Goal: Complete application form: Complete application form

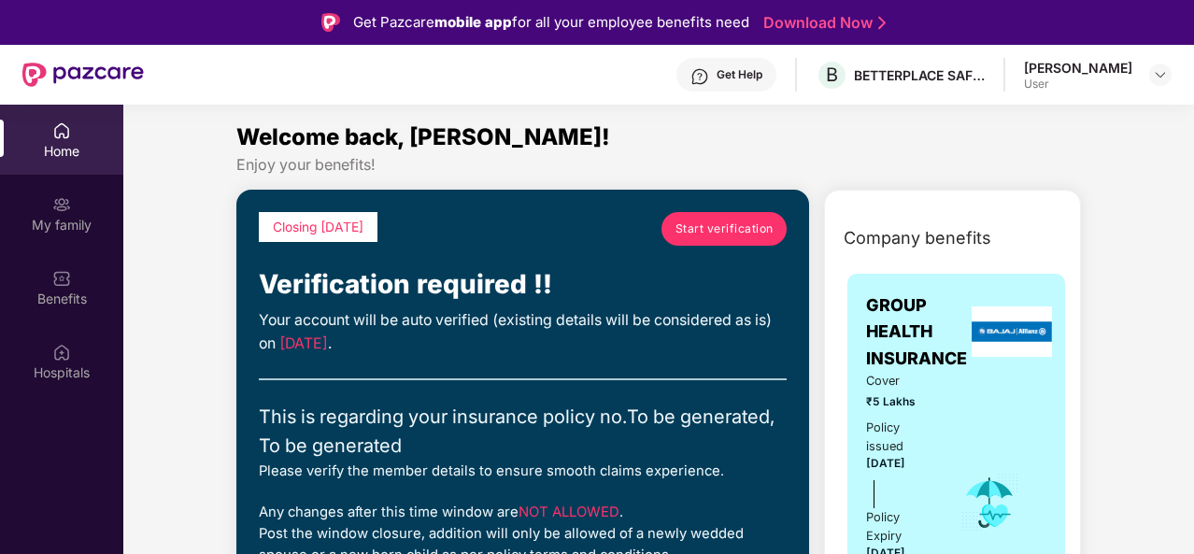
click at [64, 160] on div "Home" at bounding box center [61, 140] width 123 height 70
click at [68, 231] on div "My family" at bounding box center [61, 225] width 123 height 19
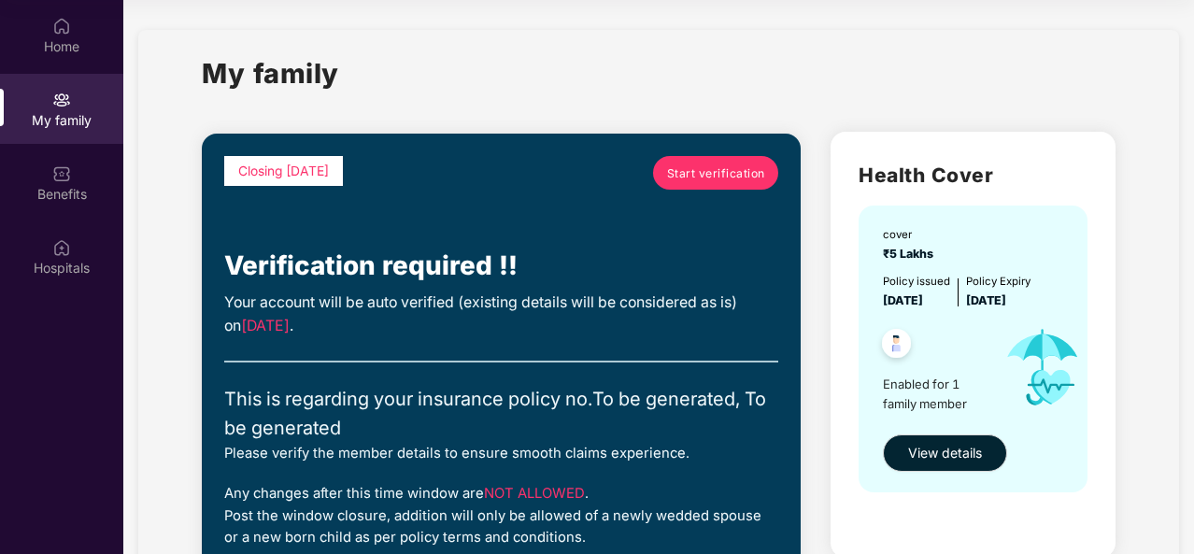
drag, startPoint x: 1157, startPoint y: 224, endPoint x: 808, endPoint y: 379, distance: 381.6
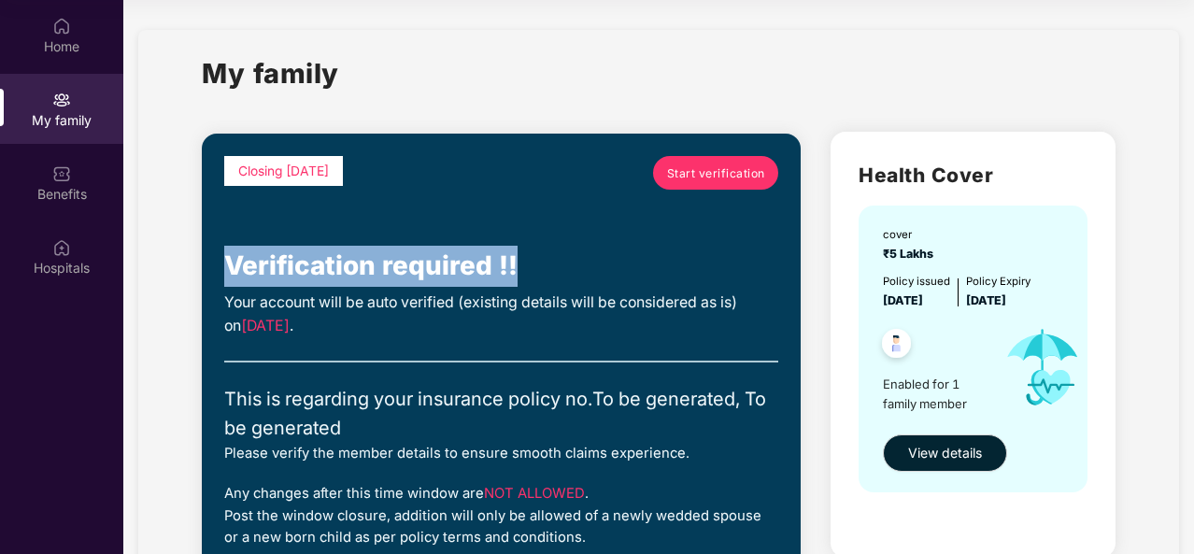
drag, startPoint x: 648, startPoint y: 249, endPoint x: 718, endPoint y: 166, distance: 108.1
click at [718, 166] on div "Closing in 2 days Start verification Verification required !! Your account will…" at bounding box center [501, 411] width 554 height 511
click at [718, 169] on span "Start verification" at bounding box center [716, 173] width 98 height 18
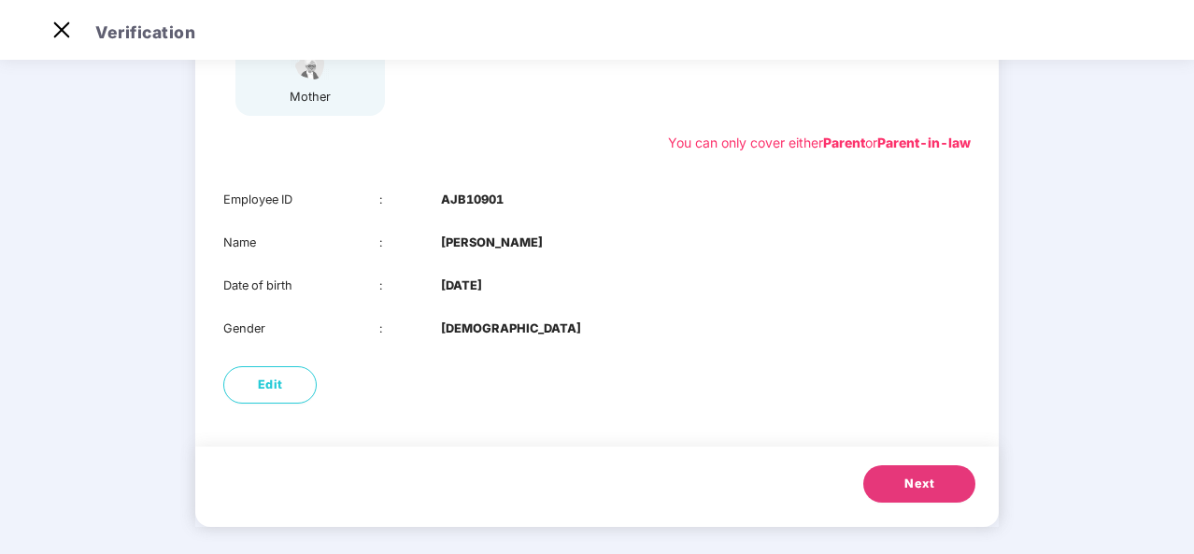
scroll to position [337, 0]
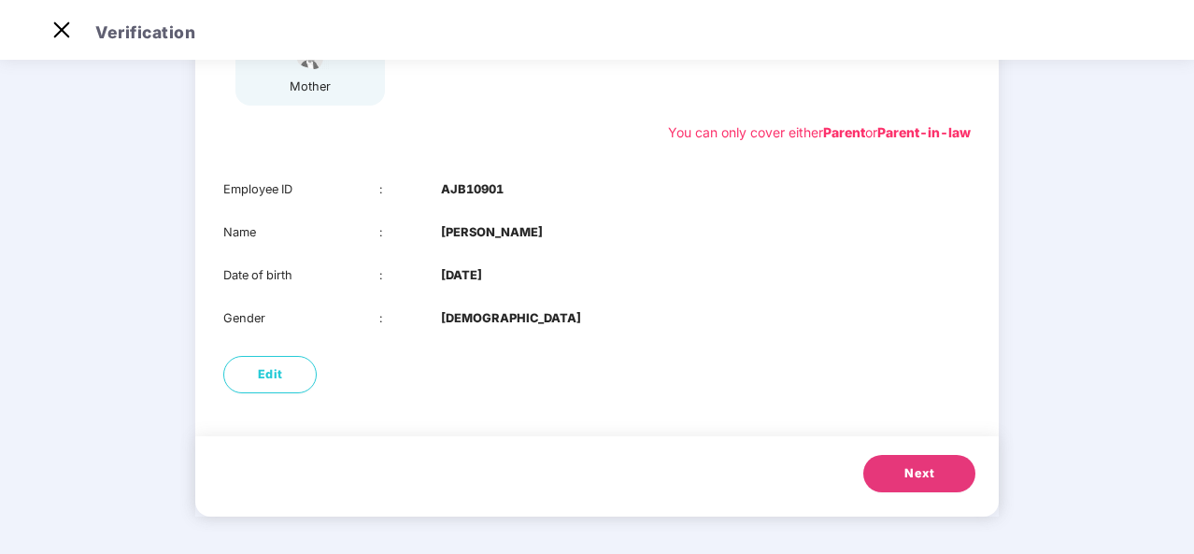
click at [918, 480] on span "Next" at bounding box center [920, 474] width 30 height 19
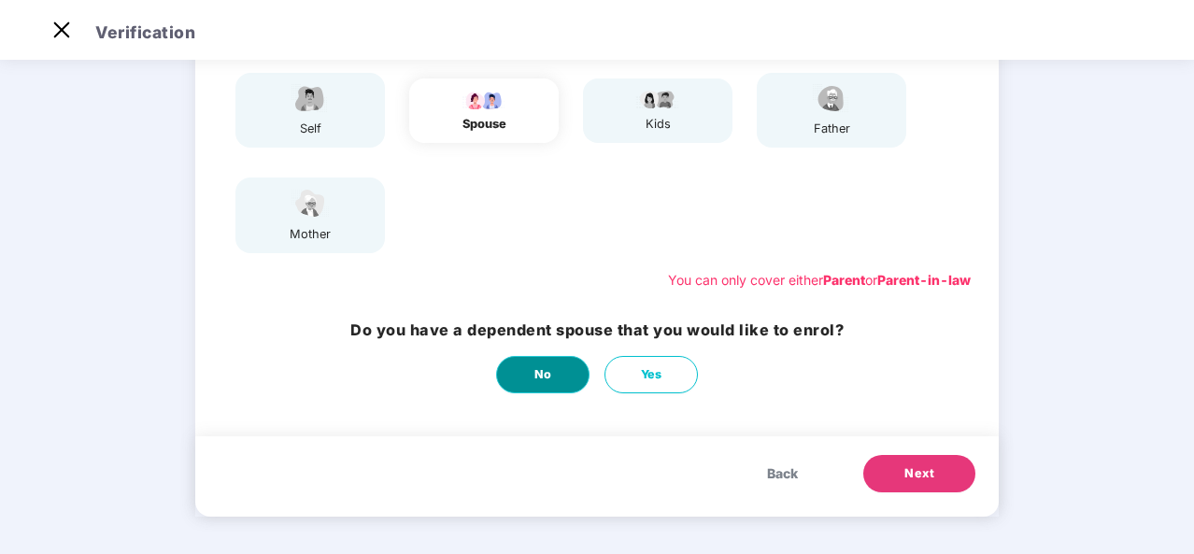
click at [536, 375] on span "No" at bounding box center [544, 374] width 18 height 19
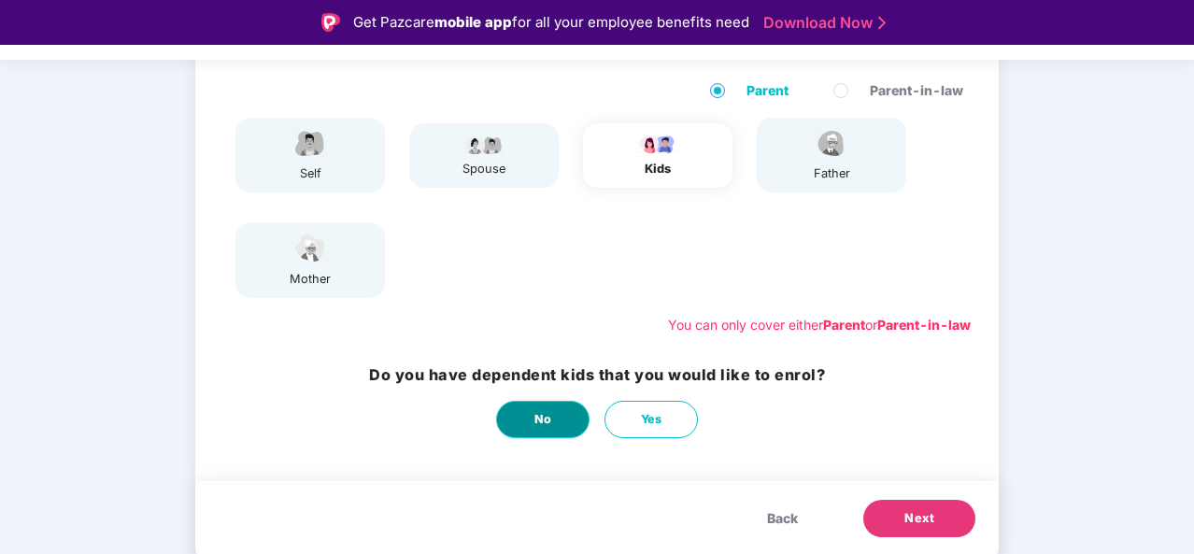
click at [559, 429] on button "No" at bounding box center [542, 419] width 93 height 37
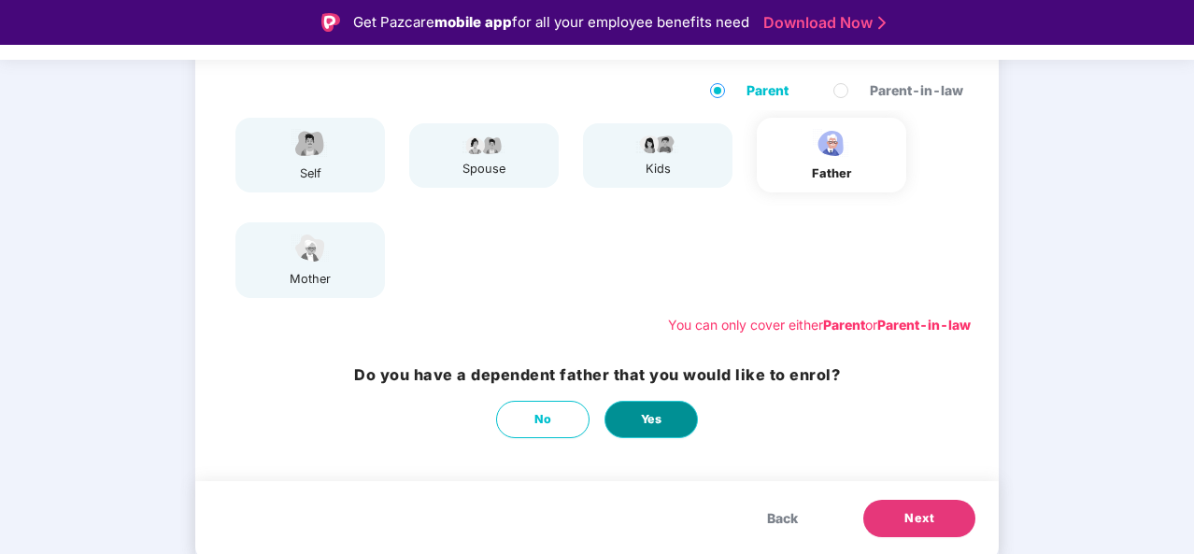
click at [675, 410] on button "Yes" at bounding box center [651, 419] width 93 height 37
select select "****"
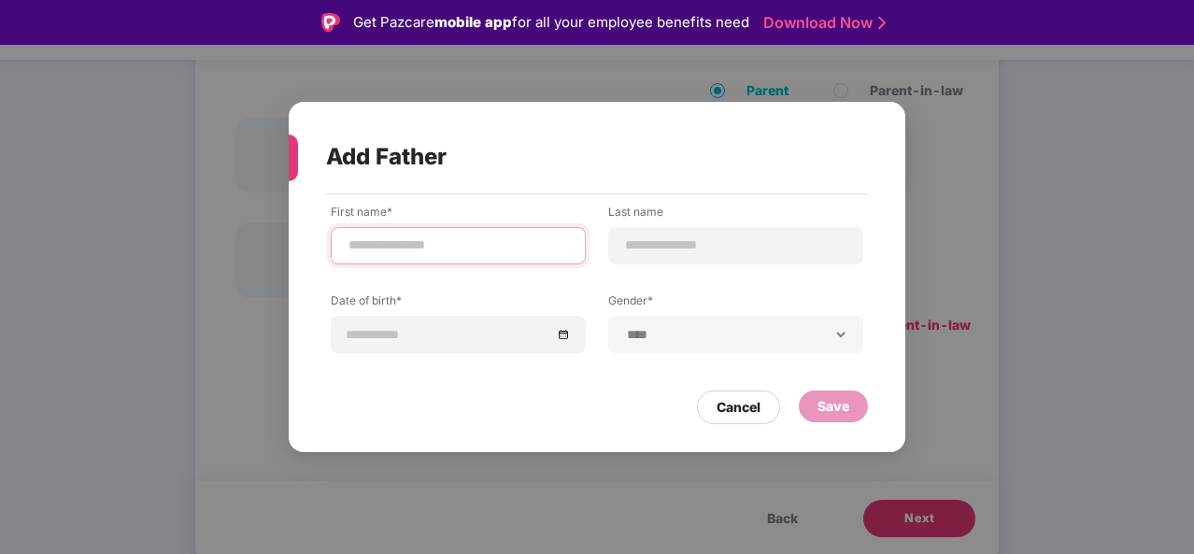
click at [449, 251] on input at bounding box center [458, 246] width 223 height 20
type input "*"
type input "********"
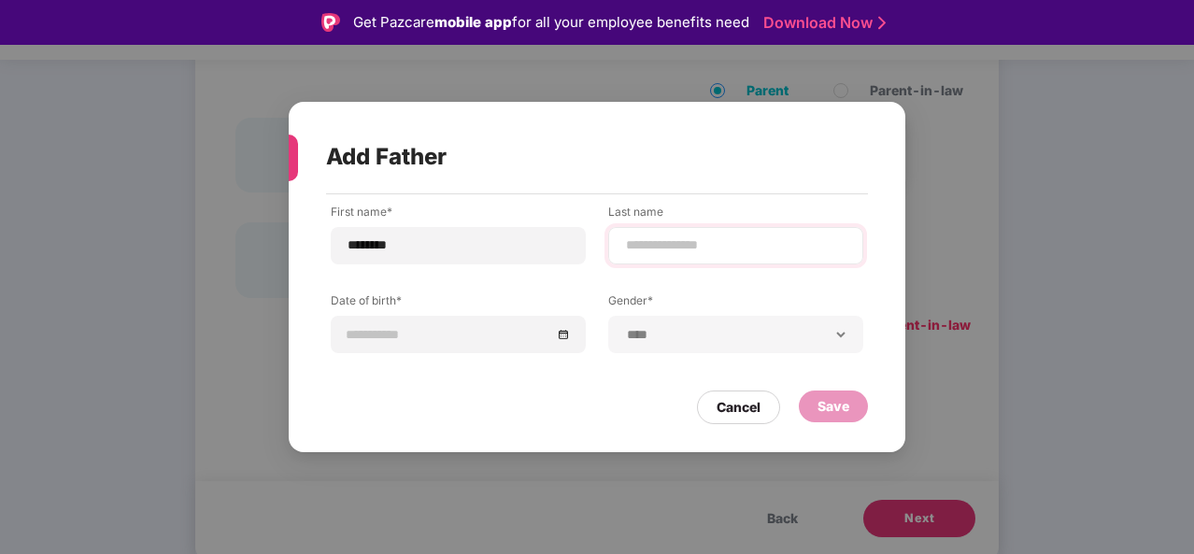
click at [662, 260] on div at bounding box center [735, 245] width 255 height 37
click at [663, 258] on div at bounding box center [735, 245] width 255 height 37
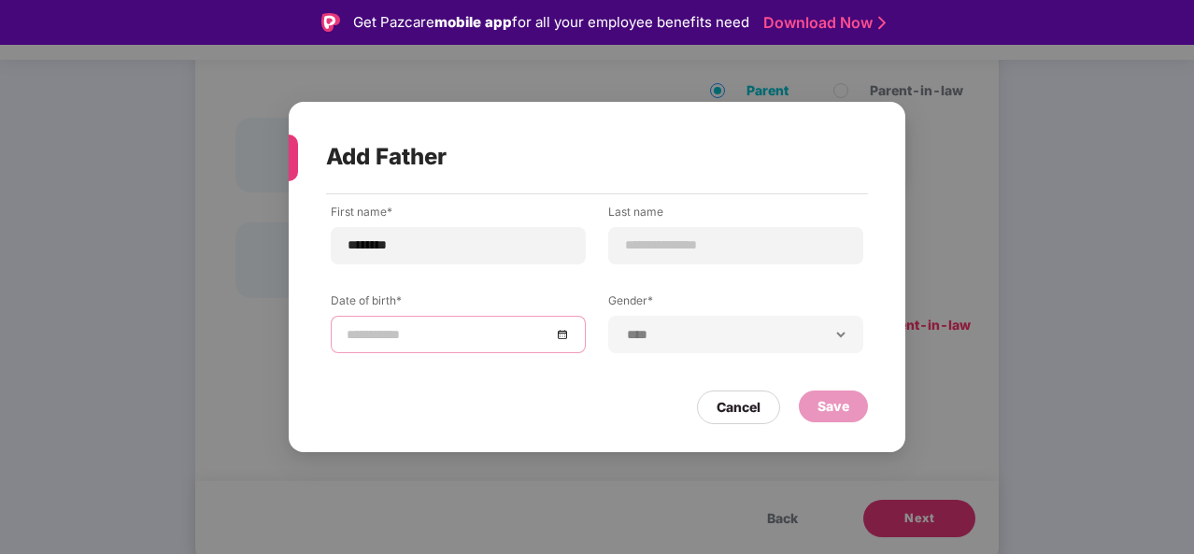
click at [467, 336] on input at bounding box center [449, 334] width 205 height 21
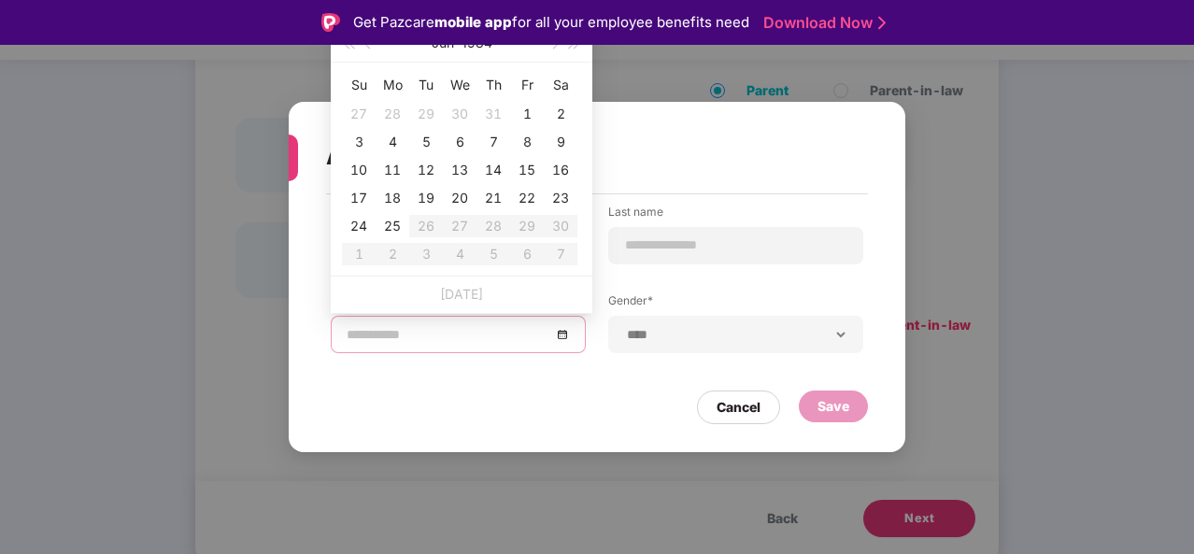
click at [443, 334] on input at bounding box center [449, 334] width 205 height 21
type input "**********"
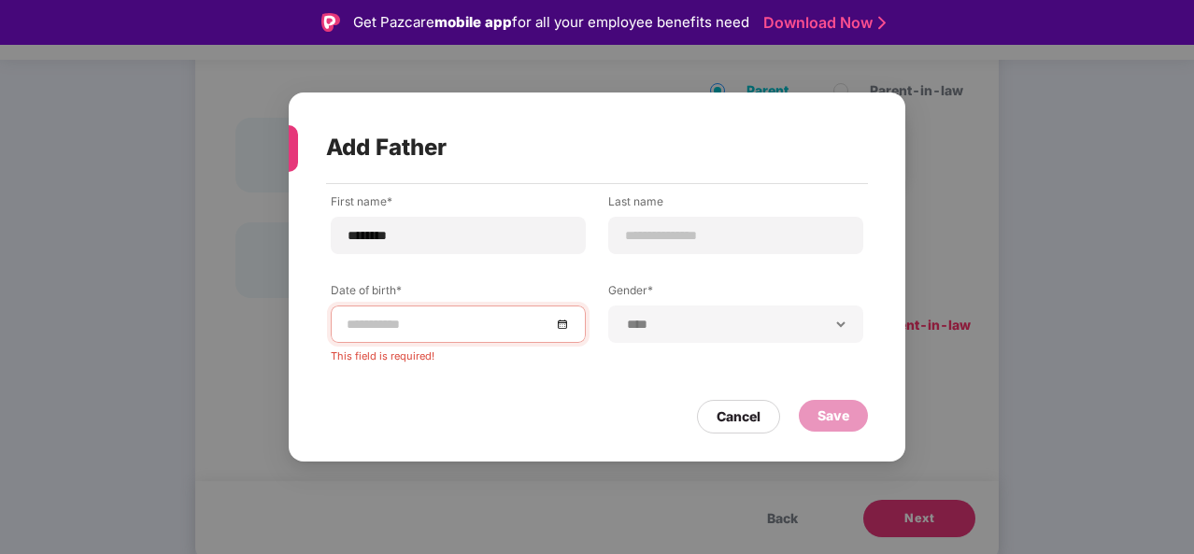
click at [213, 311] on div "**********" at bounding box center [597, 277] width 1194 height 554
click at [559, 325] on div at bounding box center [458, 324] width 223 height 21
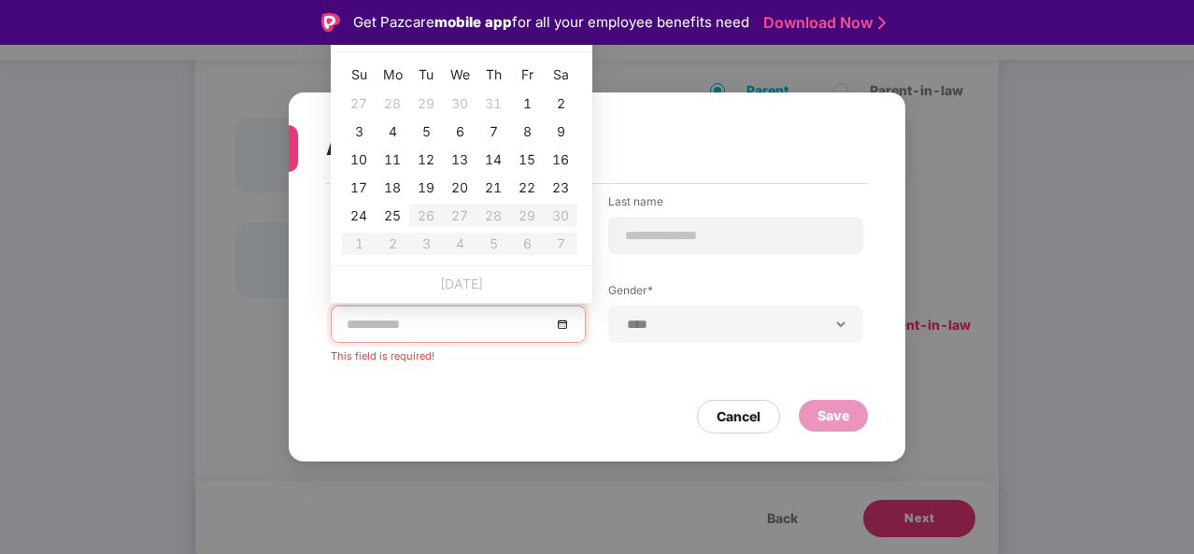
type input "**********"
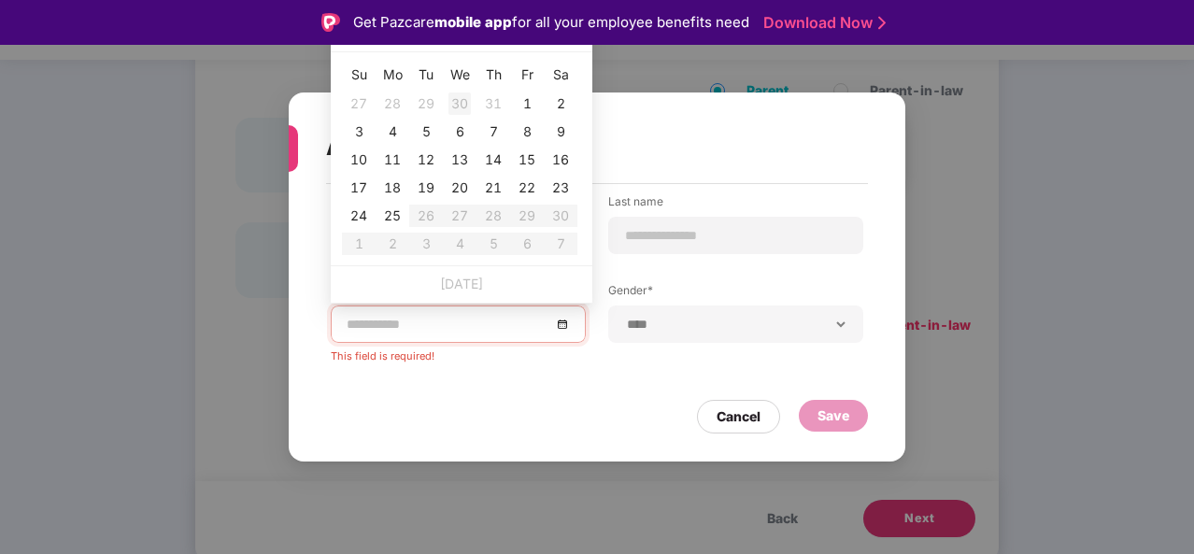
type input "**********"
click at [564, 327] on div at bounding box center [458, 324] width 223 height 21
type input "**********"
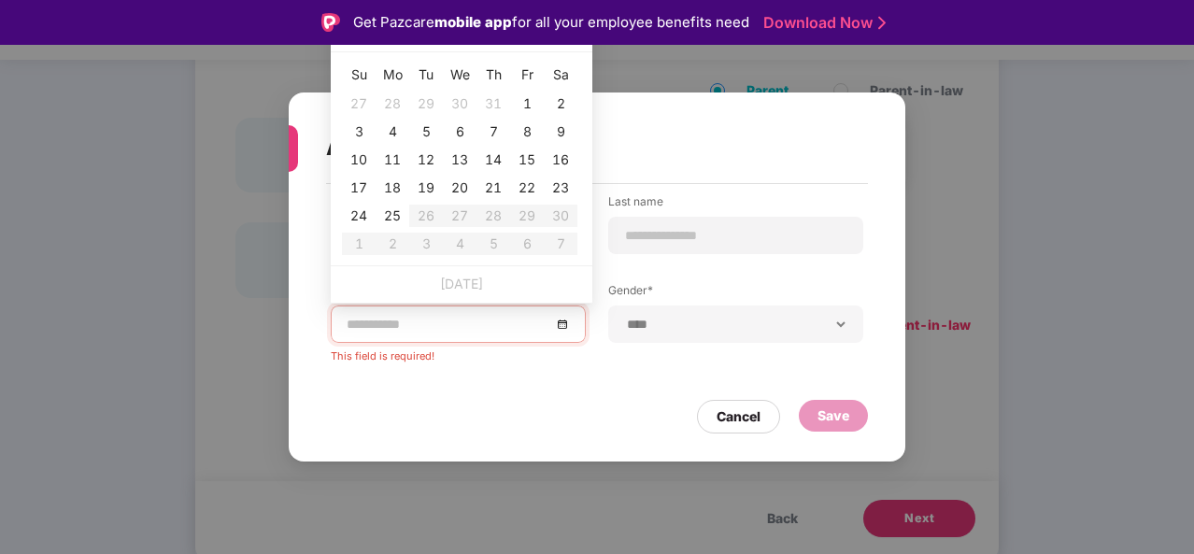
type input "**********"
click at [561, 324] on div at bounding box center [458, 324] width 223 height 21
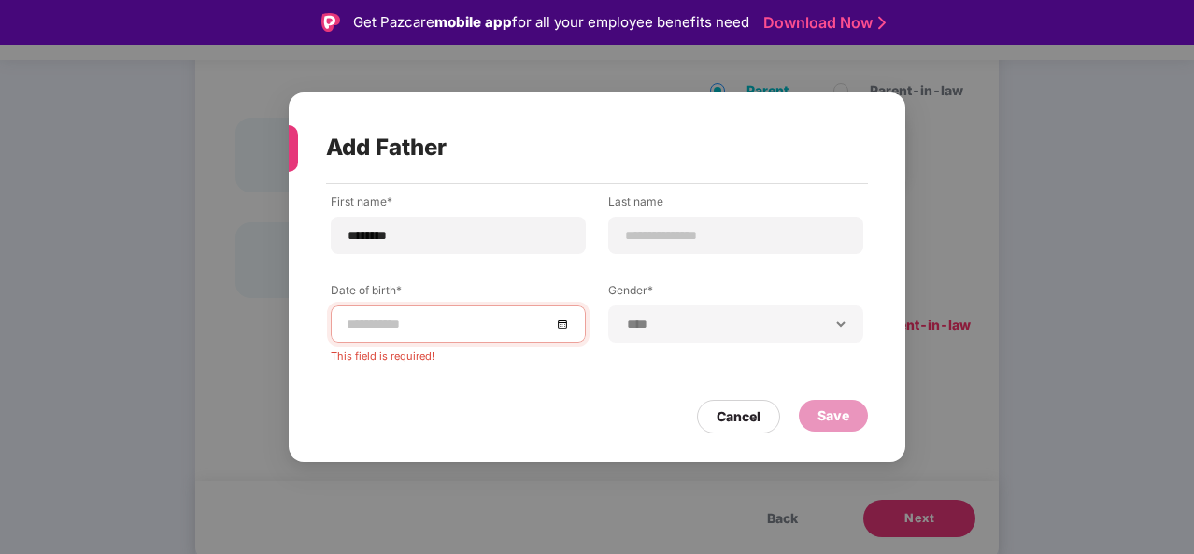
click at [524, 367] on div "**********" at bounding box center [597, 291] width 533 height 197
click at [561, 332] on div at bounding box center [458, 324] width 223 height 21
click at [567, 325] on div at bounding box center [458, 324] width 223 height 21
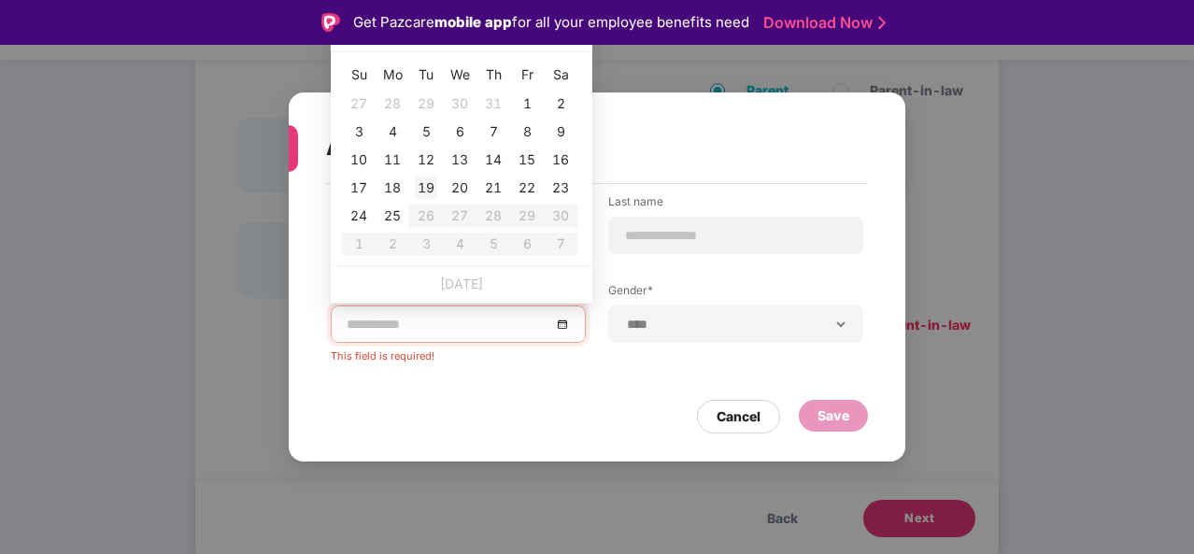
type input "**********"
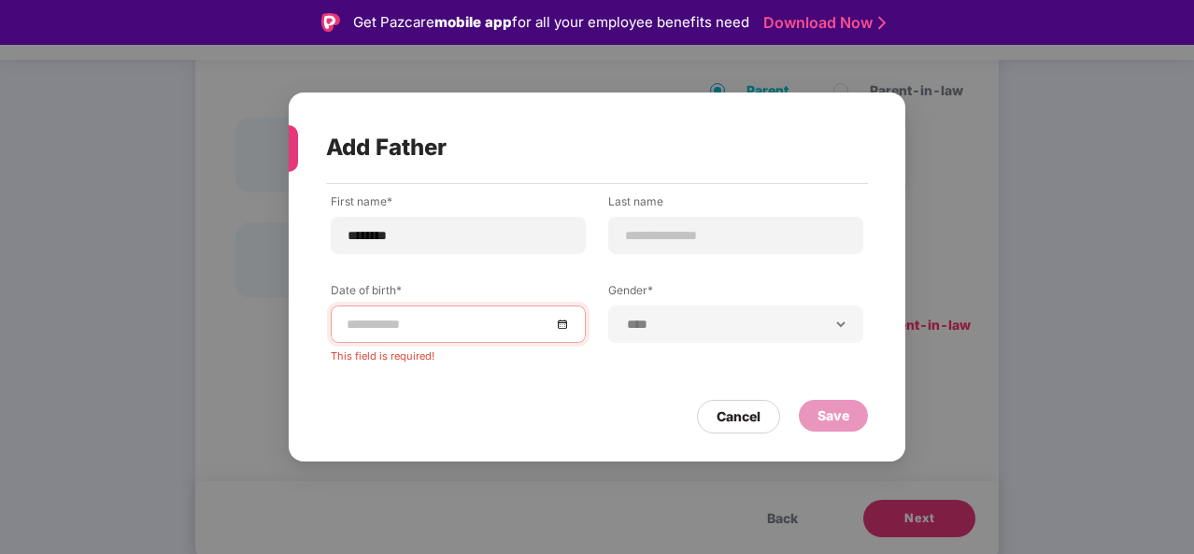
click at [699, 136] on div "Add Father" at bounding box center [574, 147] width 497 height 73
click at [568, 329] on div at bounding box center [458, 324] width 223 height 21
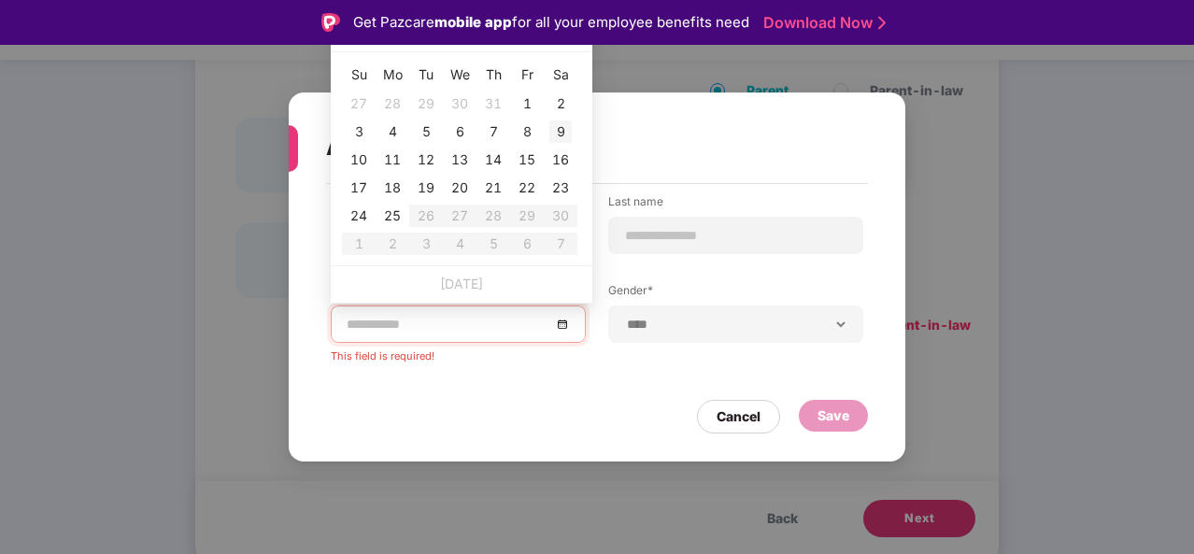
type input "**********"
click at [563, 323] on div at bounding box center [458, 324] width 223 height 21
type input "**********"
click at [567, 318] on div at bounding box center [458, 324] width 223 height 21
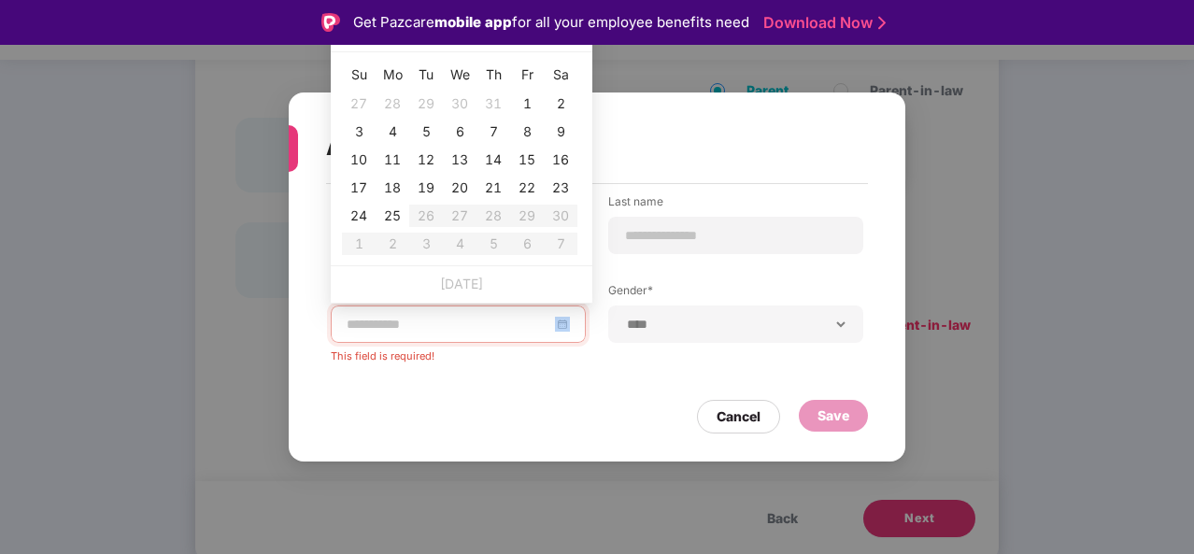
click at [567, 318] on div at bounding box center [458, 324] width 223 height 21
click at [567, 322] on div at bounding box center [458, 324] width 223 height 21
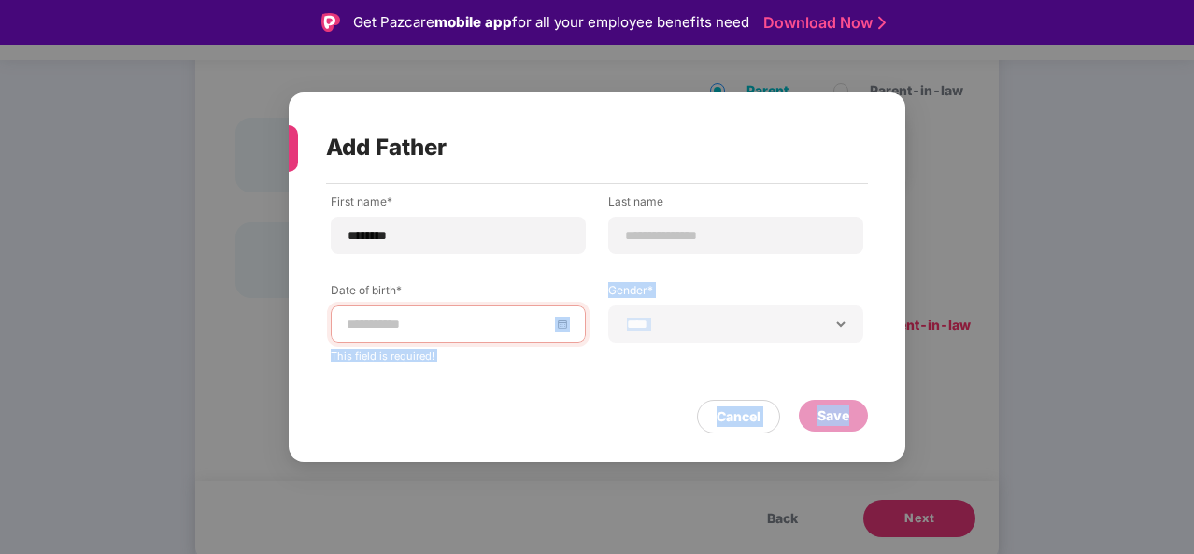
drag, startPoint x: 582, startPoint y: 491, endPoint x: 457, endPoint y: 324, distance: 208.2
click at [457, 324] on div "**********" at bounding box center [597, 277] width 1194 height 554
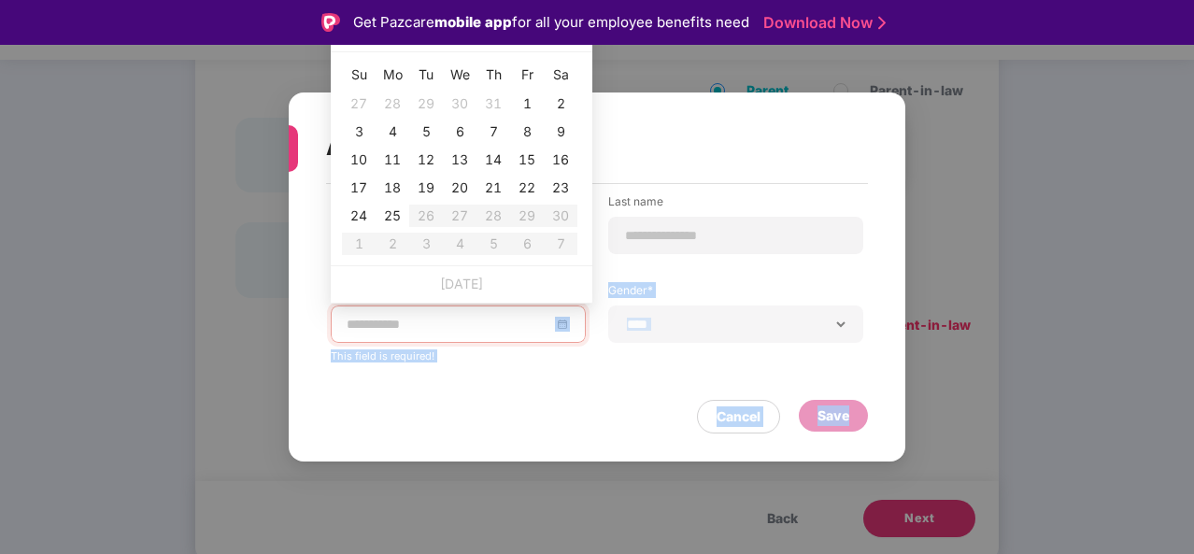
click at [457, 324] on input at bounding box center [449, 324] width 205 height 21
click at [475, 283] on link "Today" at bounding box center [461, 284] width 43 height 16
type input "**********"
click at [394, 76] on th "Mo" at bounding box center [393, 75] width 34 height 30
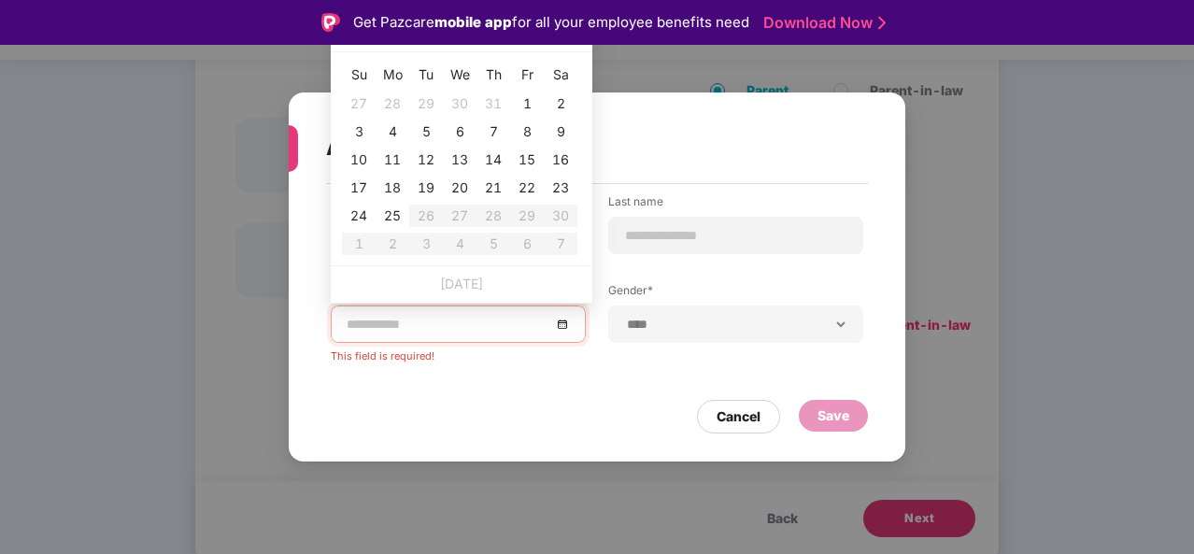
click at [394, 76] on th "Mo" at bounding box center [393, 75] width 34 height 30
type input "**********"
click at [463, 145] on td "6" at bounding box center [460, 132] width 34 height 28
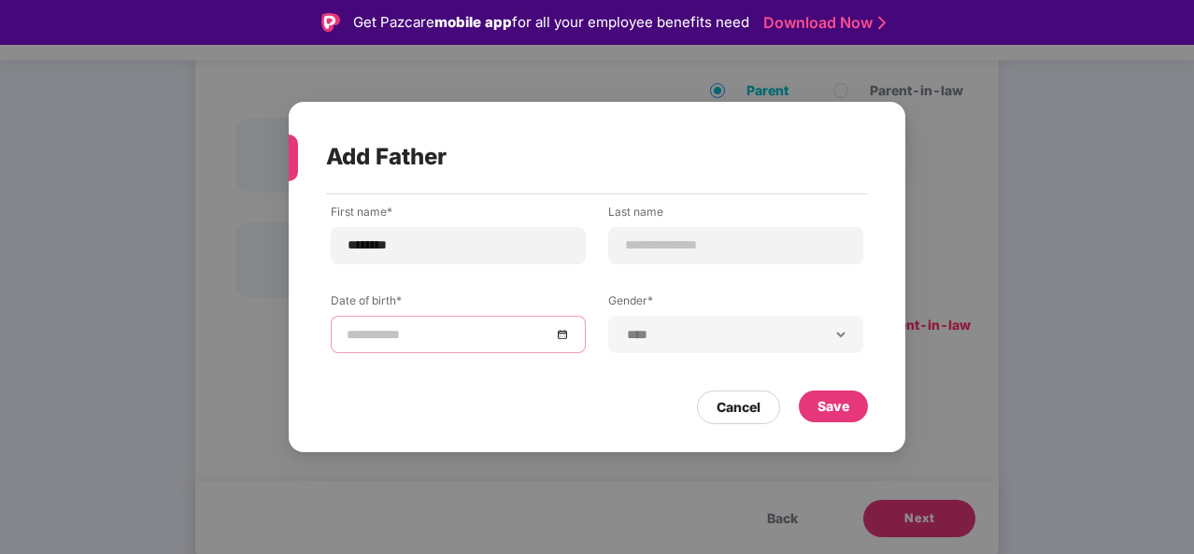
click at [564, 338] on div at bounding box center [458, 334] width 223 height 21
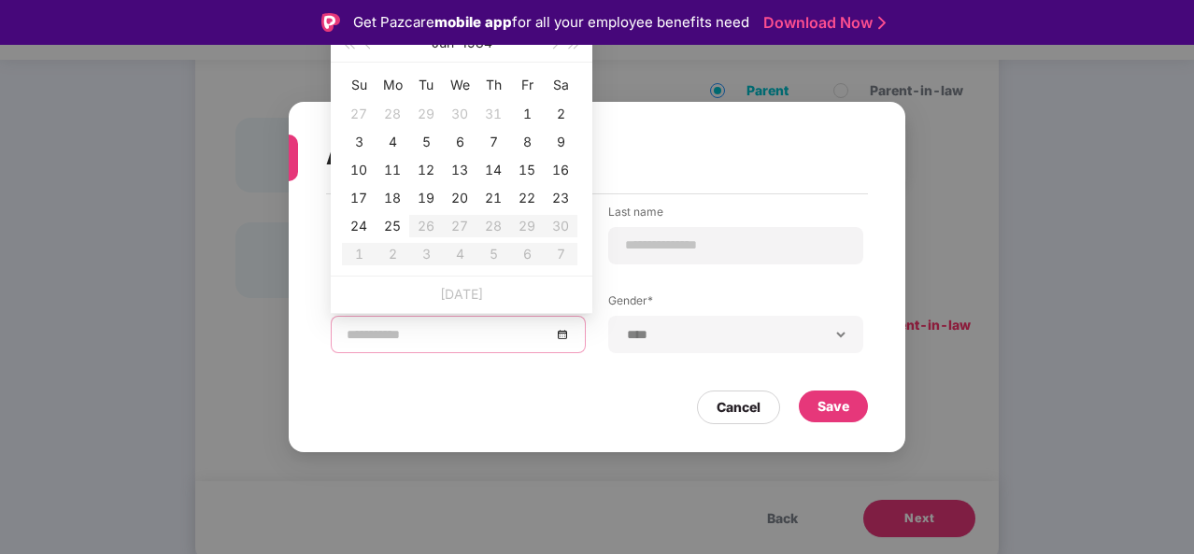
type input "**********"
click at [572, 48] on button "button" at bounding box center [575, 42] width 21 height 37
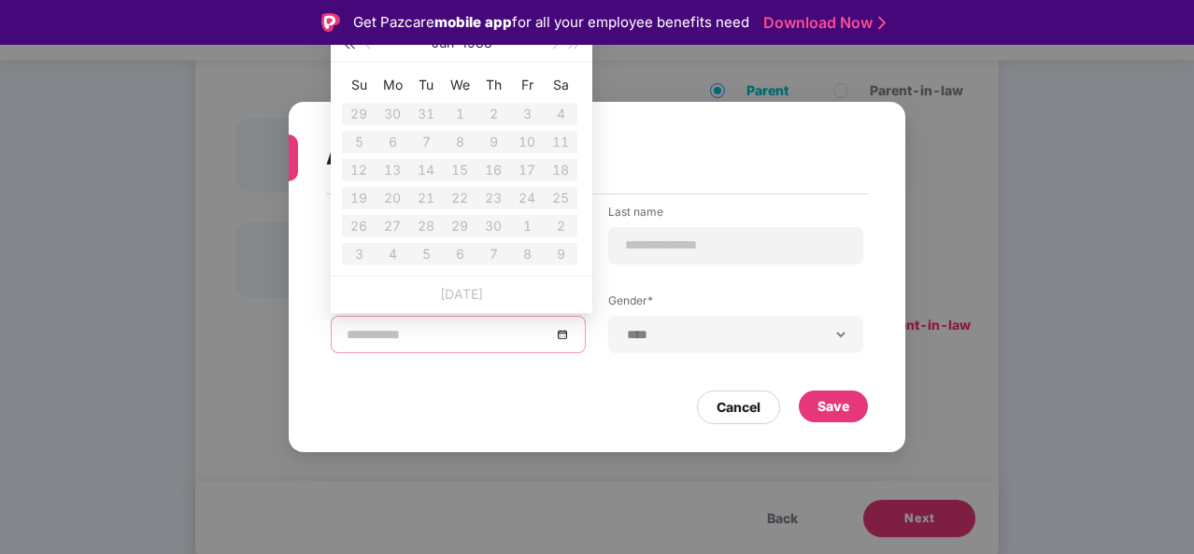
click at [348, 48] on span "button" at bounding box center [348, 44] width 9 height 9
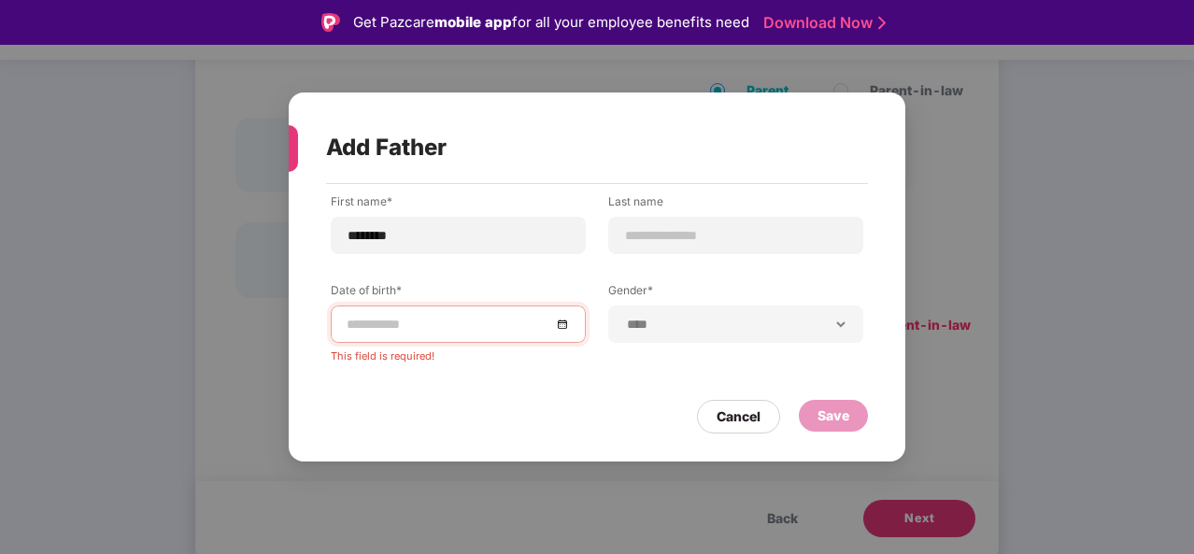
click at [463, 42] on div "Get Pazcare mobile app for all your employee benefits need Download Now" at bounding box center [597, 22] width 1194 height 45
click at [442, 324] on input at bounding box center [449, 324] width 205 height 21
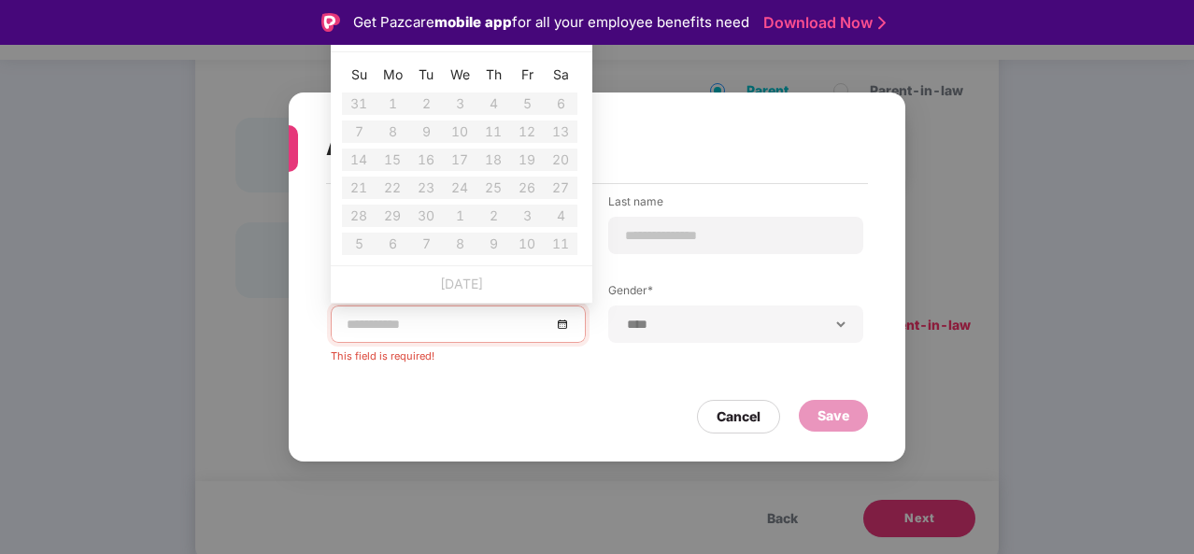
click at [531, 102] on table "Su Mo Tu We Th Fr Sa 31 1 2 3 4 5 6 7 8 9 10 11 12 13 14 15 16 17 18 19 20 21 2…" at bounding box center [460, 159] width 236 height 198
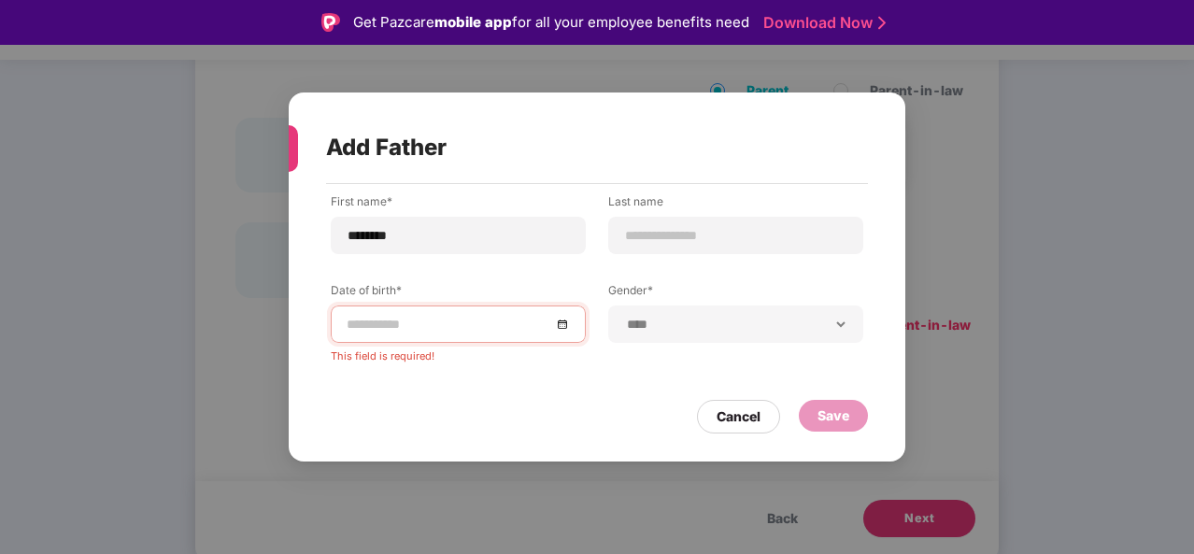
click at [553, 426] on div "Cancel Save" at bounding box center [597, 412] width 542 height 43
click at [565, 324] on div at bounding box center [458, 324] width 223 height 21
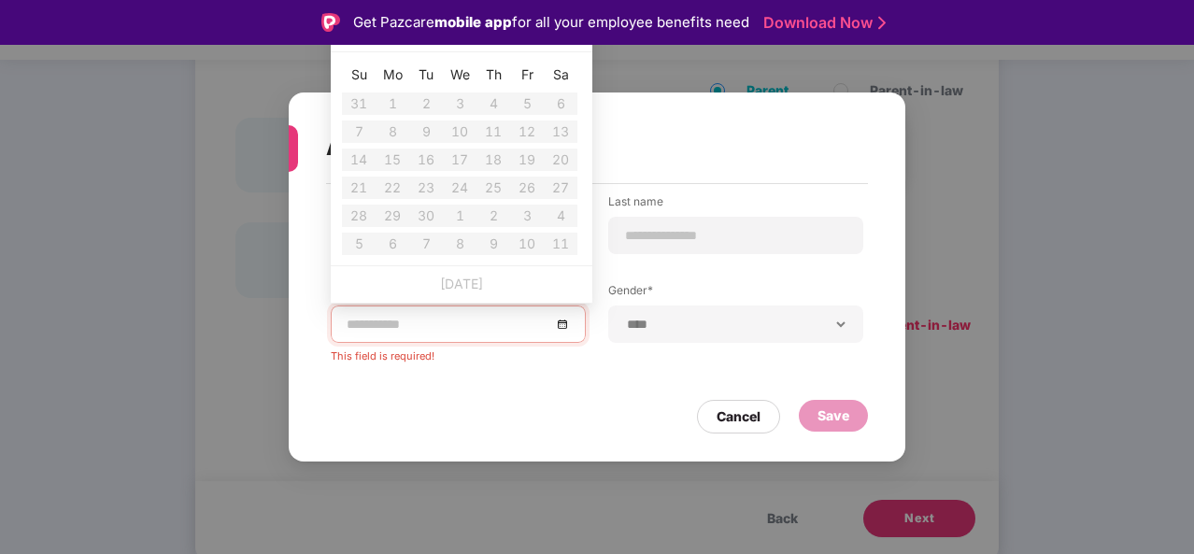
click at [427, 79] on th "Tu" at bounding box center [426, 75] width 34 height 30
click at [461, 76] on th "We" at bounding box center [460, 75] width 34 height 30
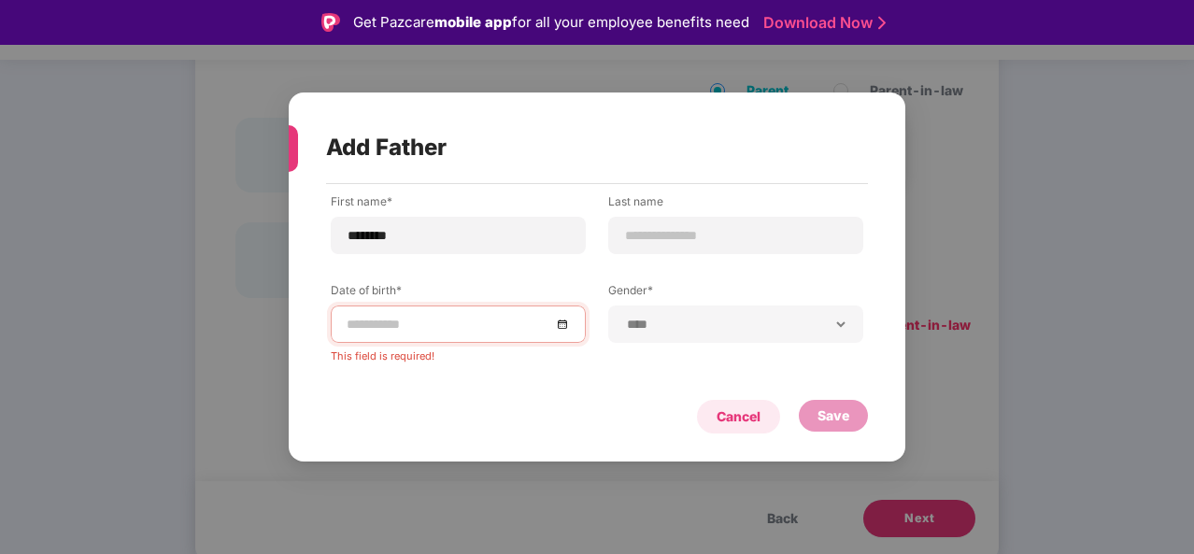
click at [759, 410] on div "Cancel" at bounding box center [739, 417] width 44 height 21
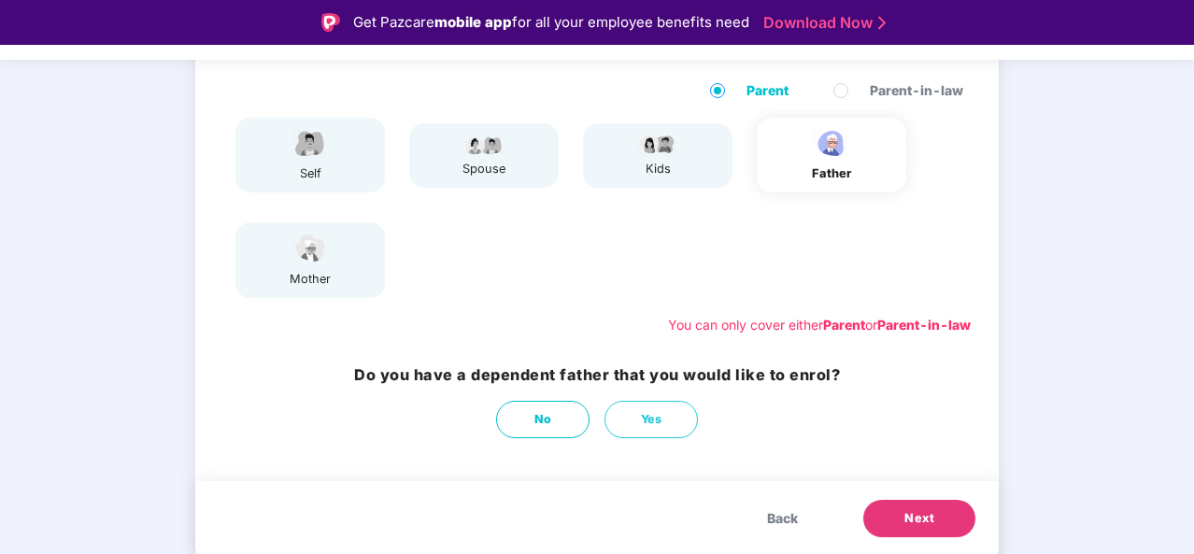
click at [759, 410] on div "No Yes" at bounding box center [597, 419] width 486 height 37
click at [912, 510] on span "Next" at bounding box center [920, 518] width 30 height 19
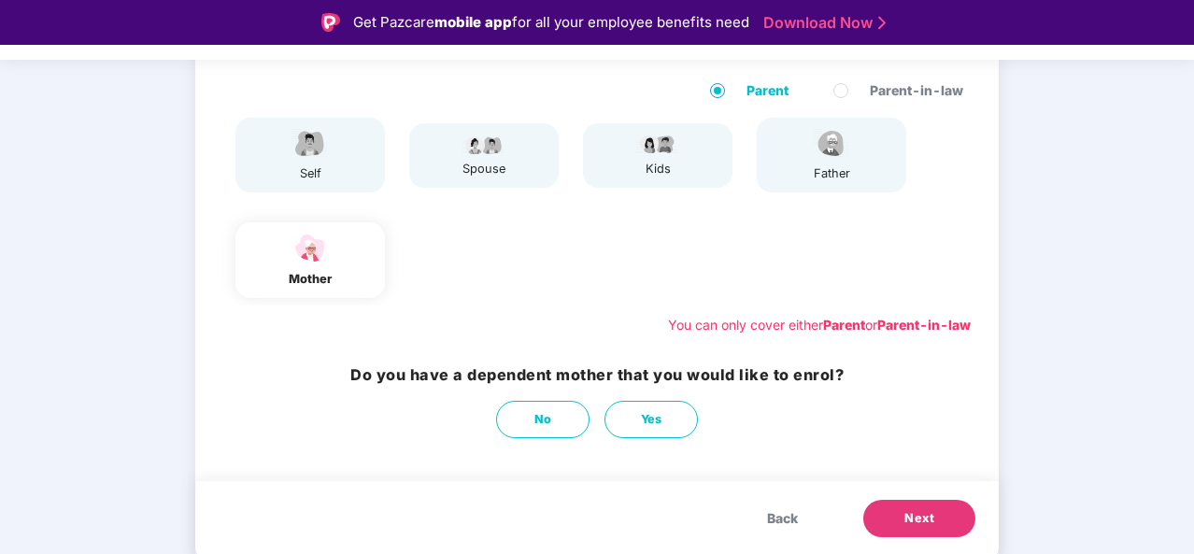
scroll to position [45, 0]
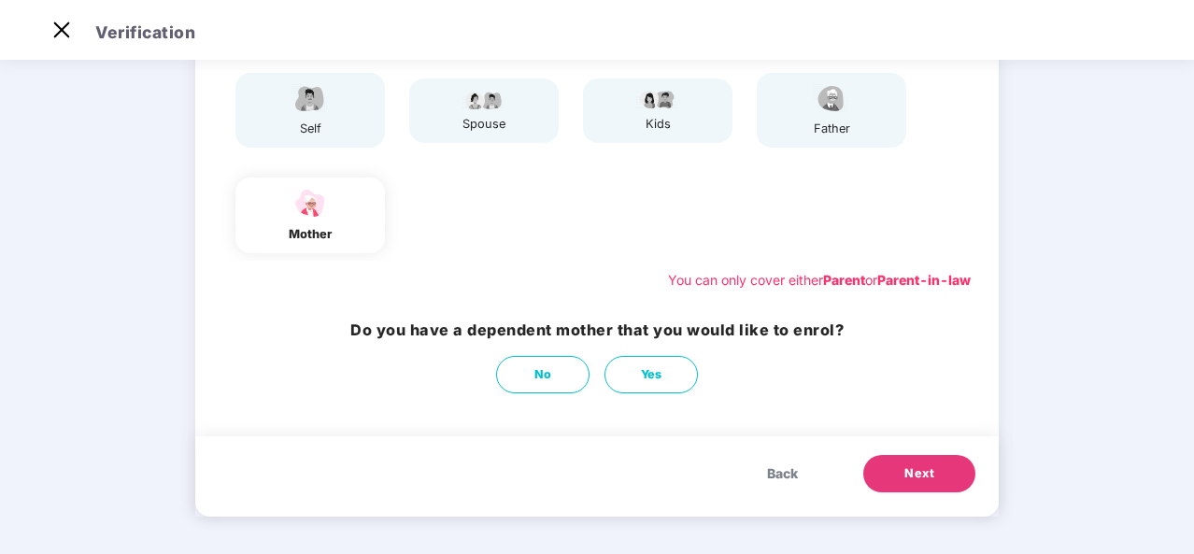
click at [911, 476] on span "Next" at bounding box center [920, 474] width 30 height 19
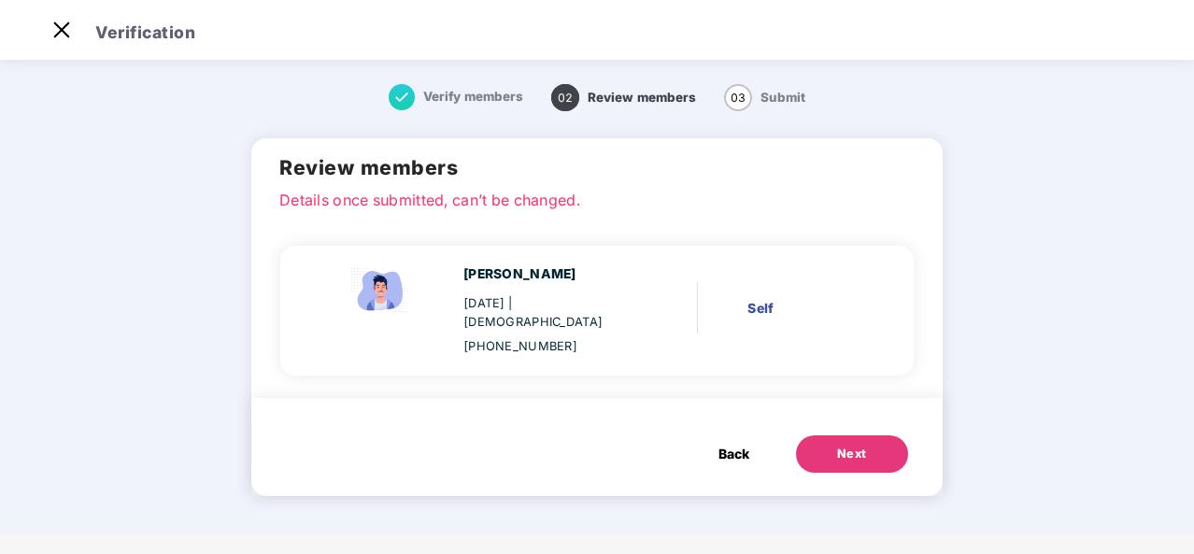
scroll to position [0, 0]
click at [729, 444] on span "Back" at bounding box center [734, 454] width 31 height 21
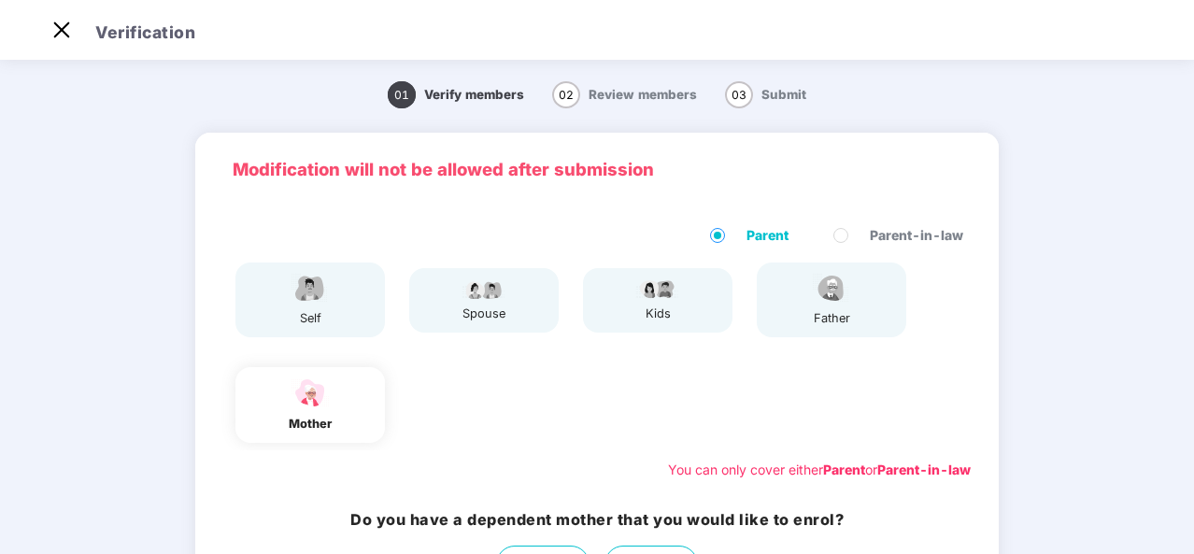
click at [805, 330] on div "father" at bounding box center [832, 300] width 150 height 75
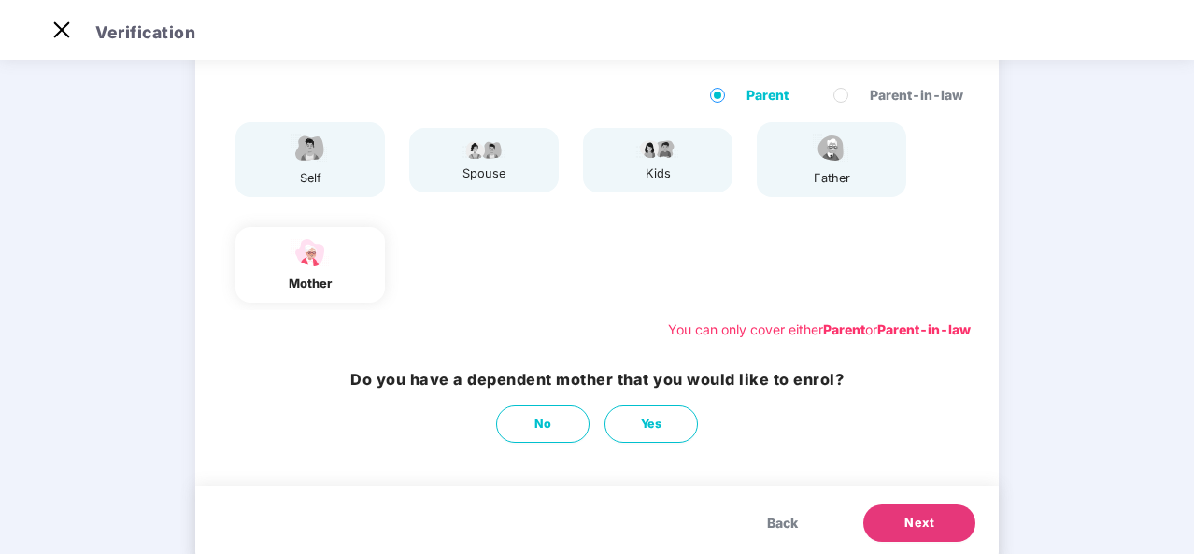
scroll to position [141, 0]
click at [800, 171] on div "father" at bounding box center [832, 158] width 150 height 75
click at [786, 173] on div "father" at bounding box center [832, 158] width 150 height 75
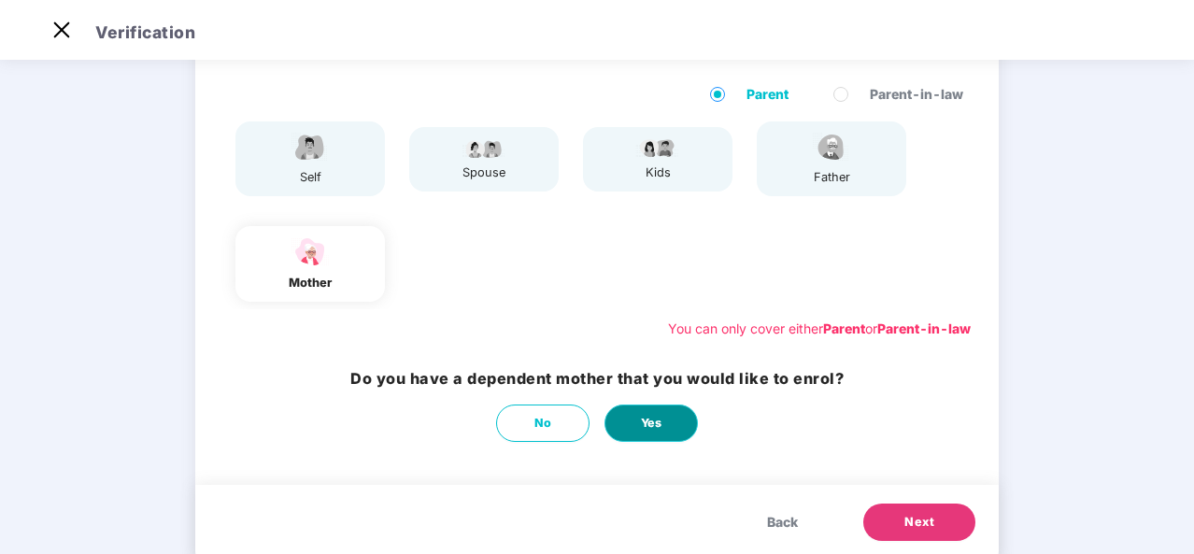
click at [649, 431] on span "Yes" at bounding box center [651, 423] width 21 height 19
select select "******"
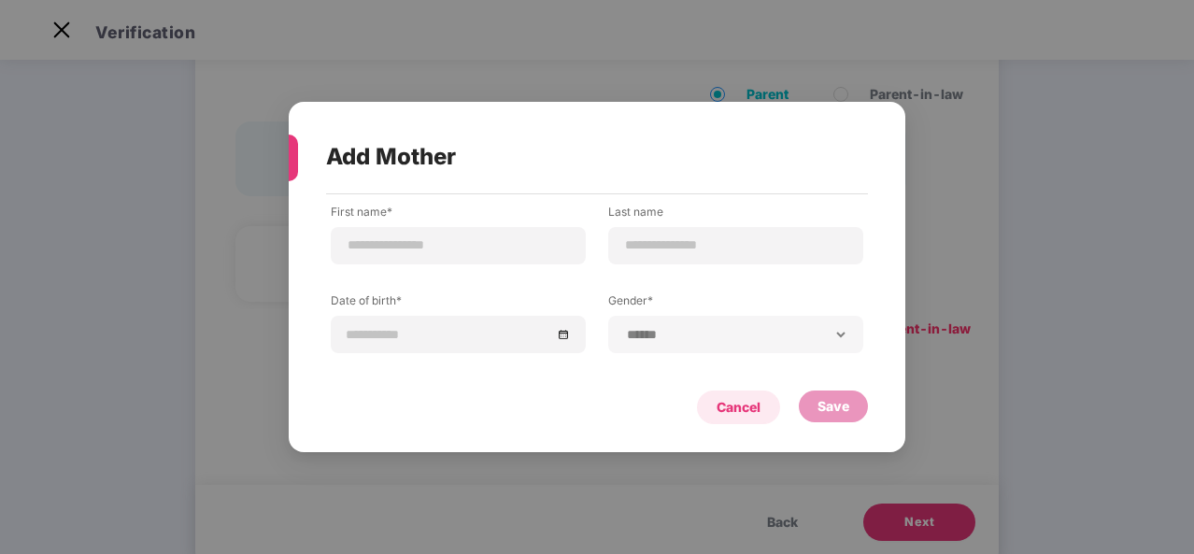
click at [735, 408] on div "Cancel" at bounding box center [739, 407] width 44 height 21
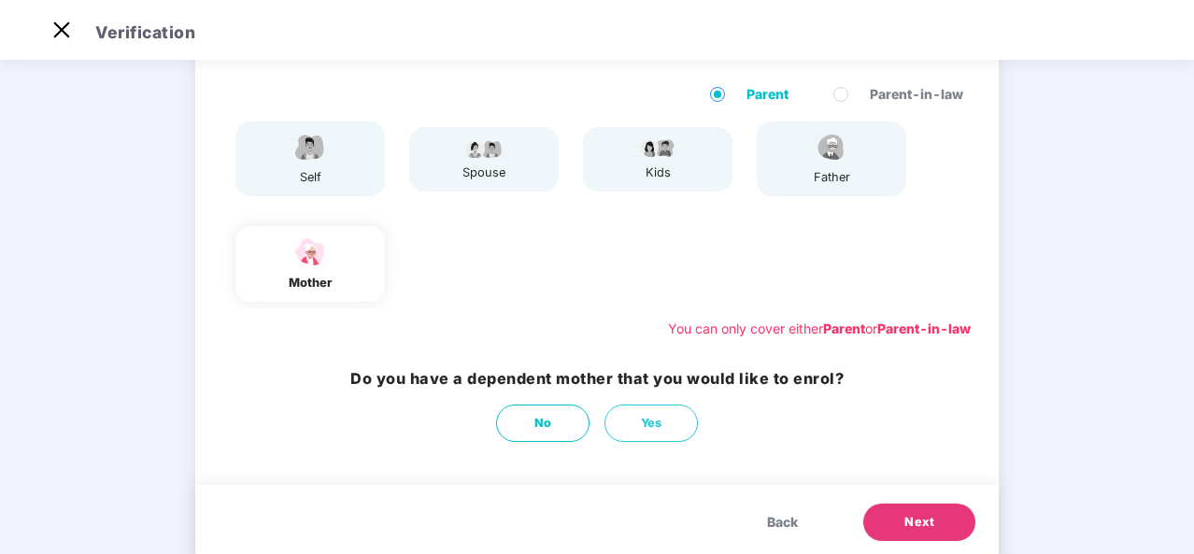
click at [840, 189] on div "father" at bounding box center [832, 158] width 150 height 75
click at [753, 220] on div "self spouse kids father mother" at bounding box center [597, 211] width 763 height 195
click at [293, 264] on img at bounding box center [310, 252] width 47 height 33
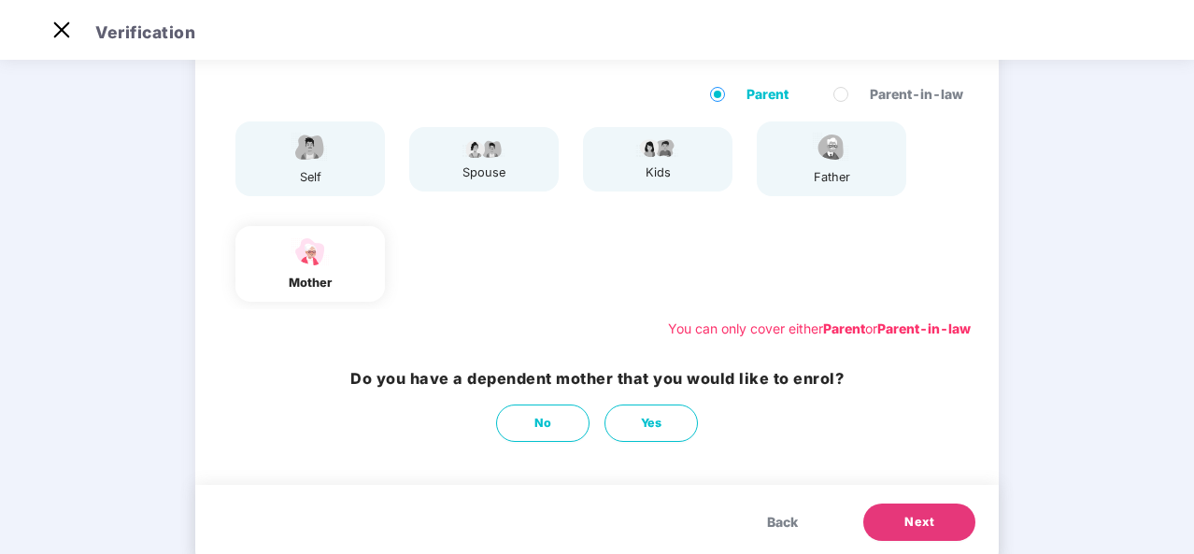
click at [293, 264] on img at bounding box center [310, 252] width 47 height 33
click at [802, 147] on div "father" at bounding box center [832, 158] width 150 height 75
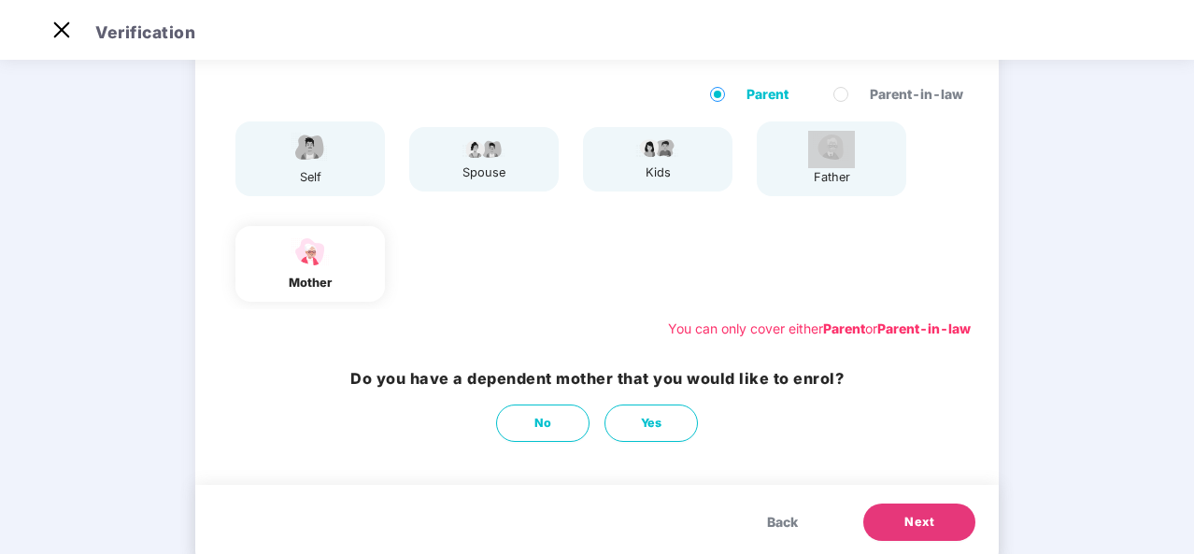
click at [802, 147] on div "father" at bounding box center [832, 158] width 150 height 75
click at [820, 179] on div "father" at bounding box center [831, 177] width 47 height 19
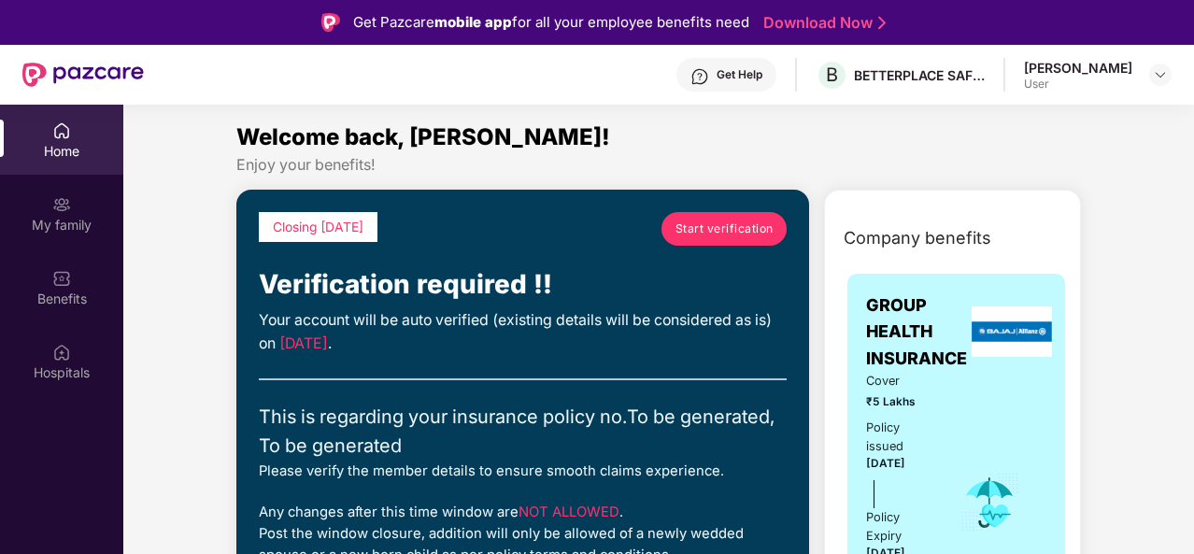
click at [726, 226] on span "Start verification" at bounding box center [725, 229] width 98 height 18
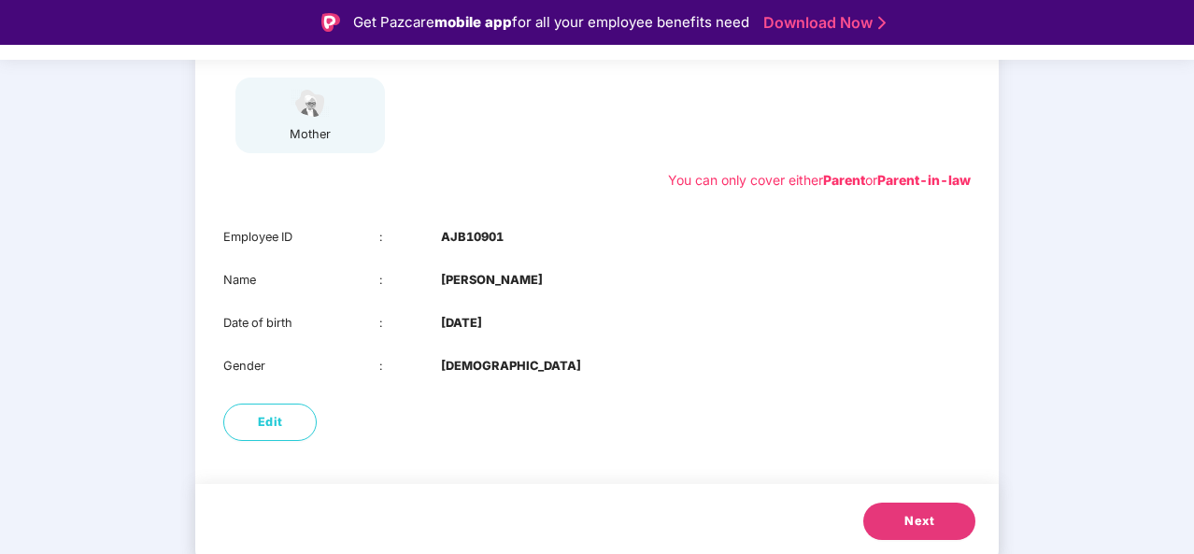
scroll to position [337, 0]
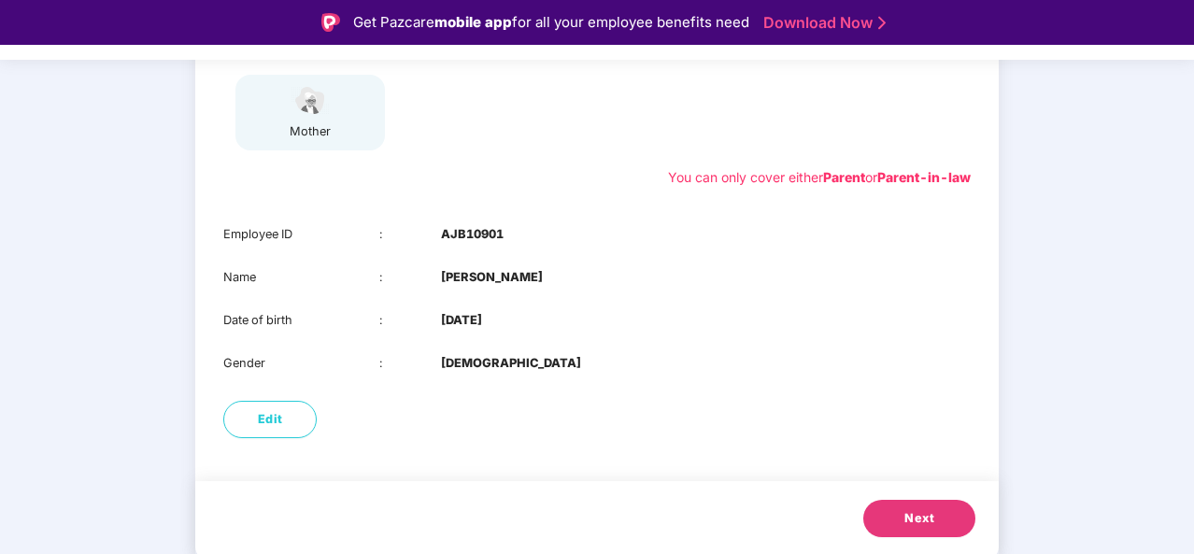
click at [914, 524] on span "Next" at bounding box center [920, 518] width 30 height 19
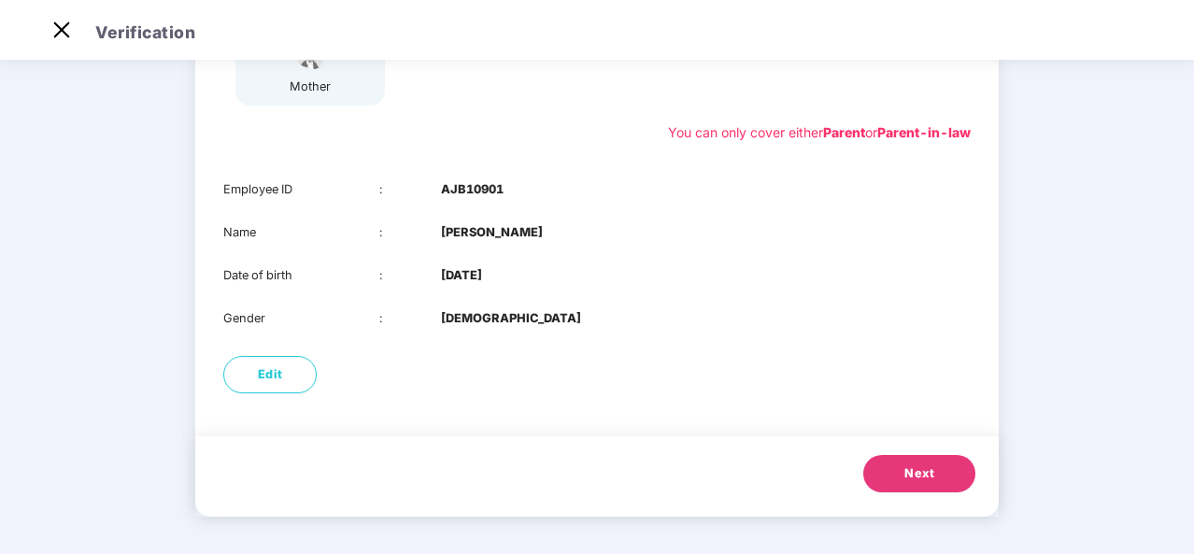
scroll to position [190, 0]
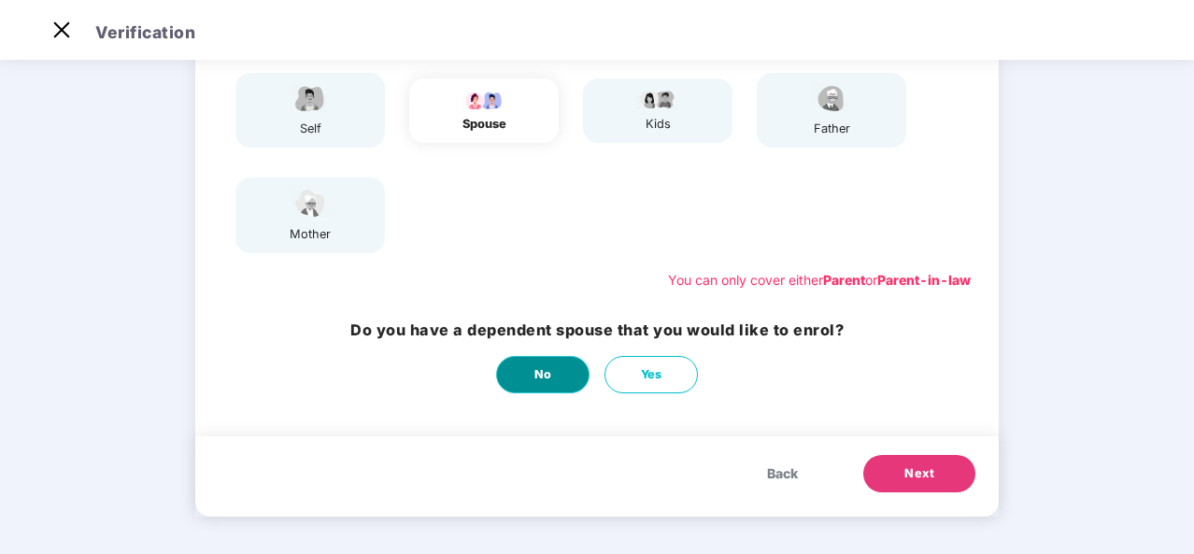
click at [546, 377] on span "No" at bounding box center [544, 374] width 18 height 19
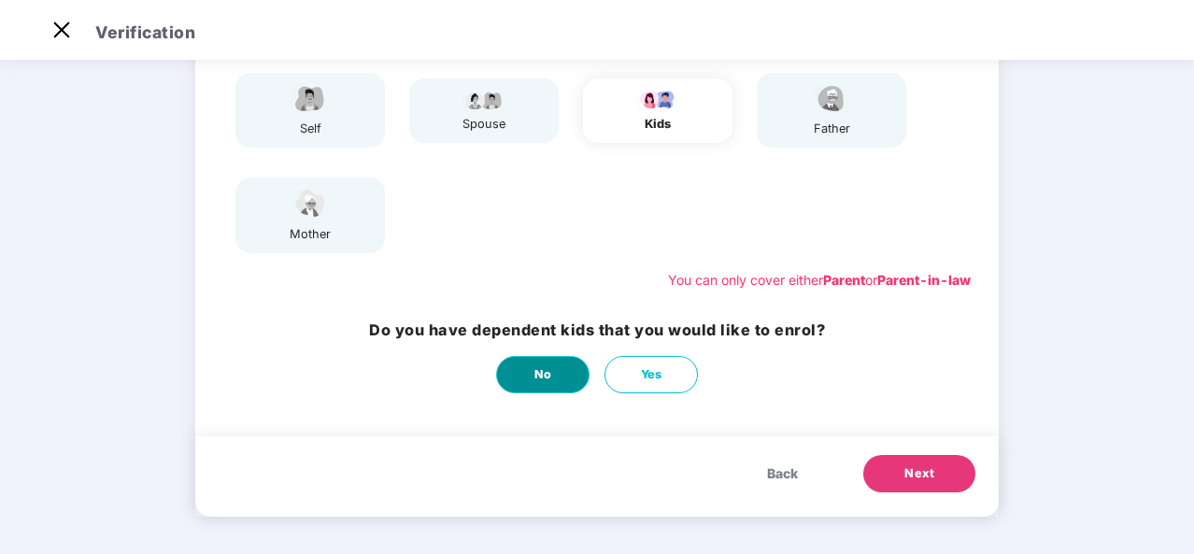
scroll to position [0, 0]
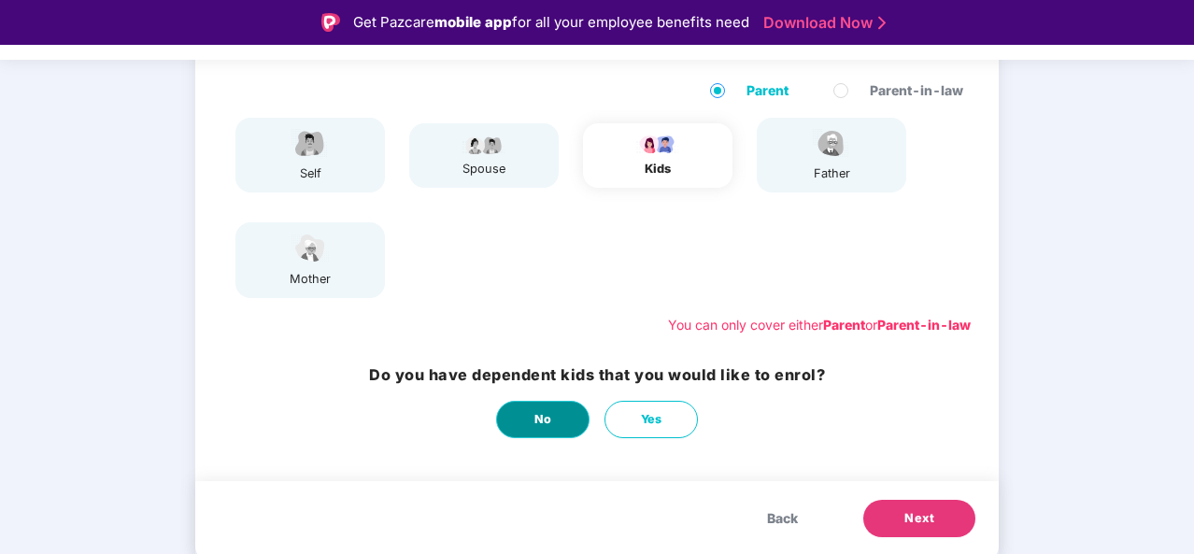
click at [531, 428] on button "No" at bounding box center [542, 419] width 93 height 37
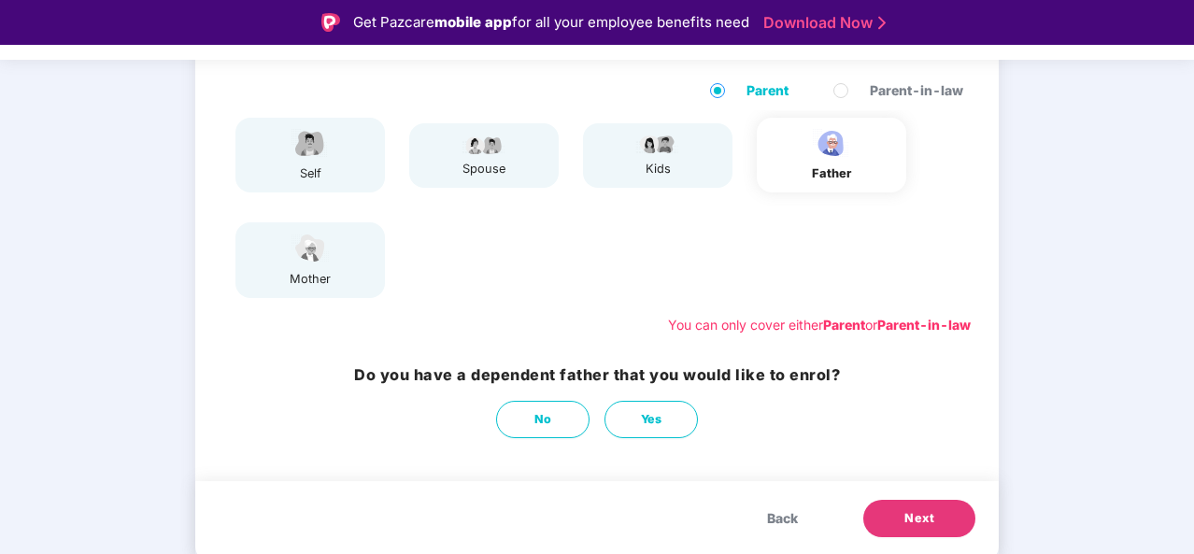
click at [886, 521] on button "Next" at bounding box center [920, 518] width 112 height 37
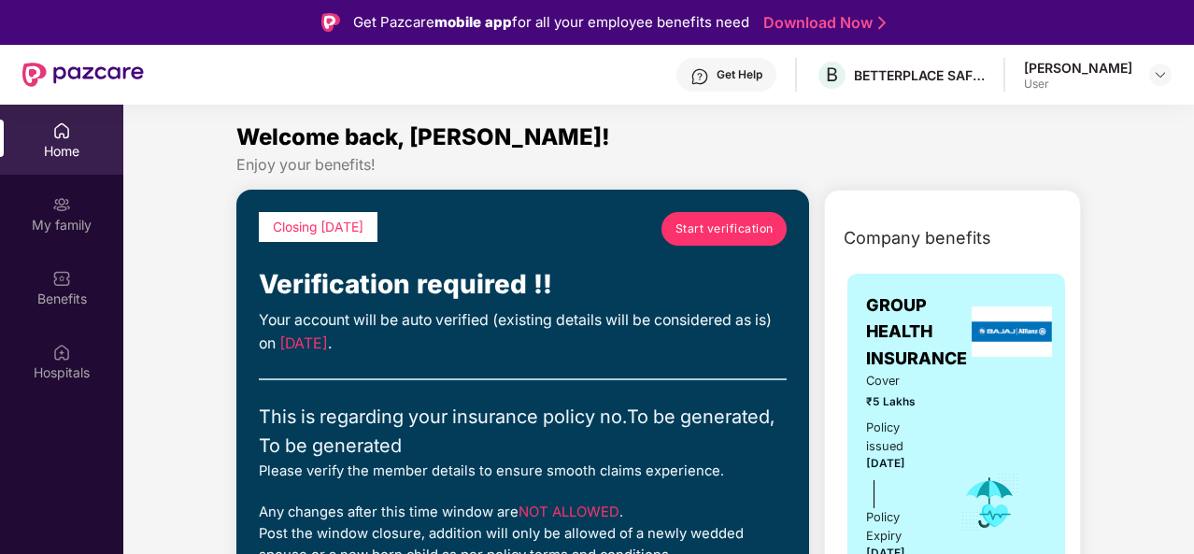
click at [712, 228] on span "Start verification" at bounding box center [725, 229] width 98 height 18
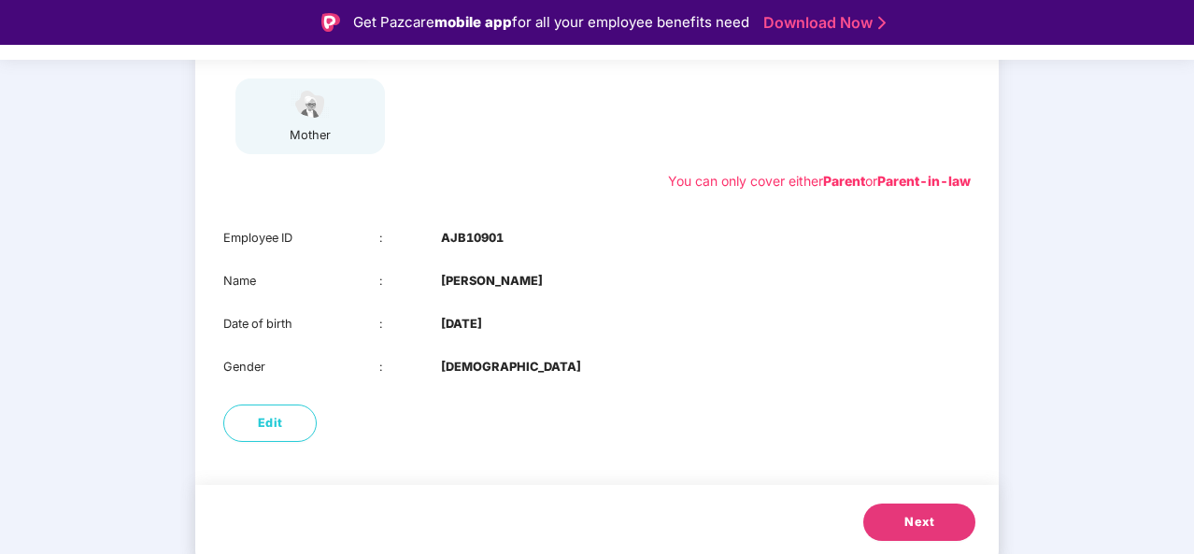
scroll to position [336, 0]
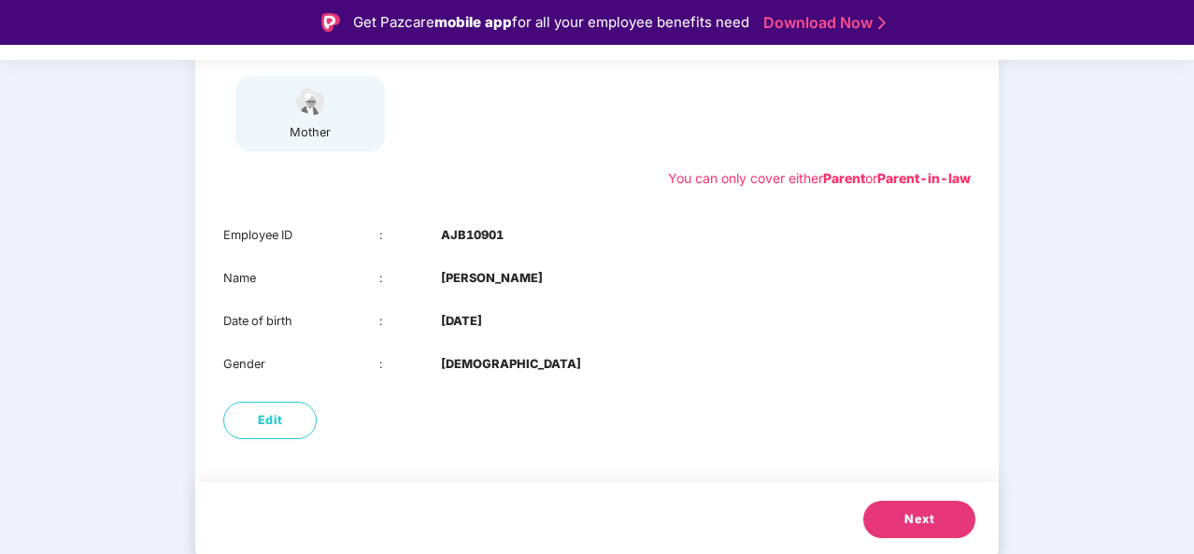
click at [893, 515] on button "Next" at bounding box center [920, 519] width 112 height 37
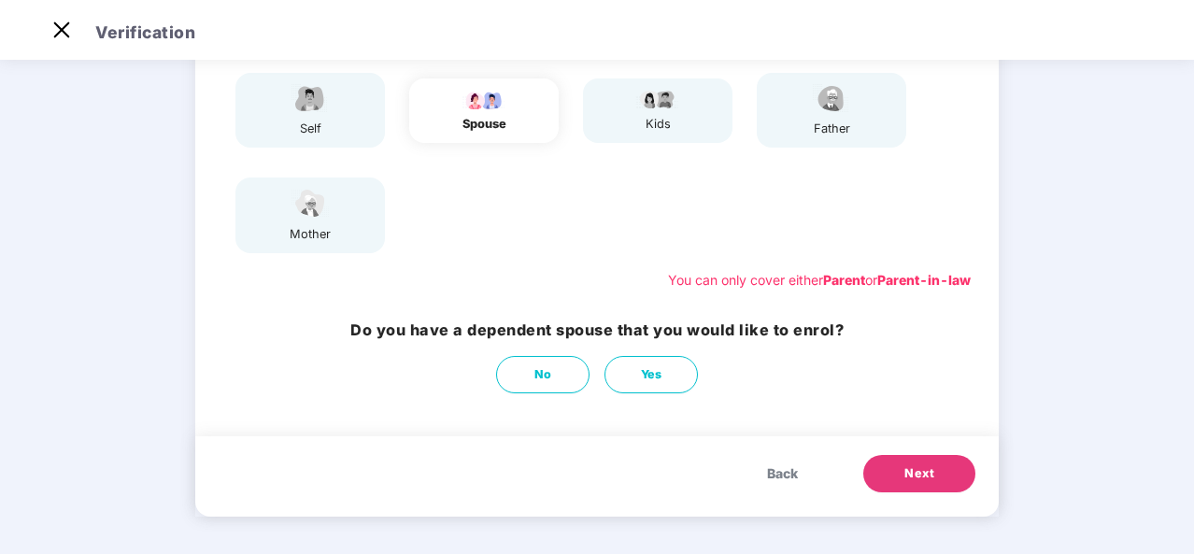
scroll to position [190, 0]
click at [541, 373] on span "No" at bounding box center [544, 374] width 18 height 19
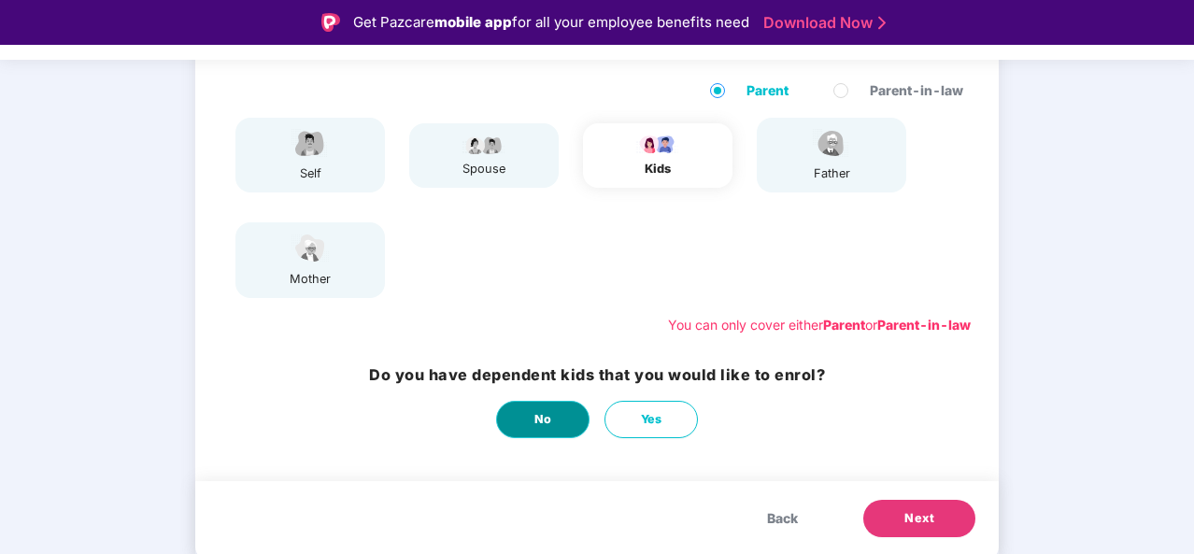
click at [522, 427] on button "No" at bounding box center [542, 419] width 93 height 37
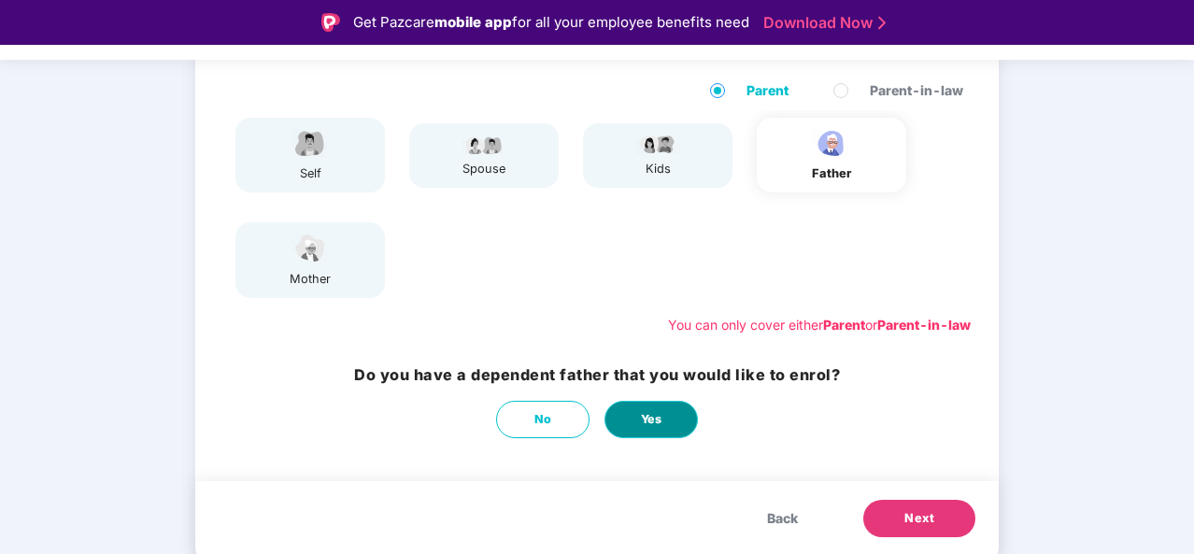
click at [653, 419] on span "Yes" at bounding box center [651, 419] width 21 height 19
select select "****"
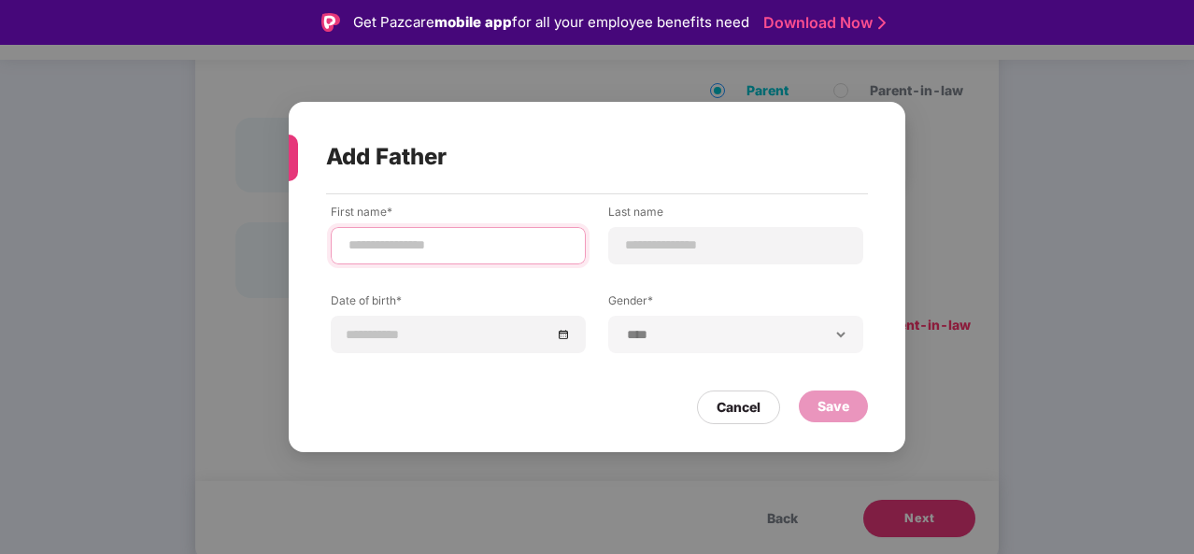
click at [473, 242] on input at bounding box center [458, 246] width 223 height 20
type input "*"
type input "********"
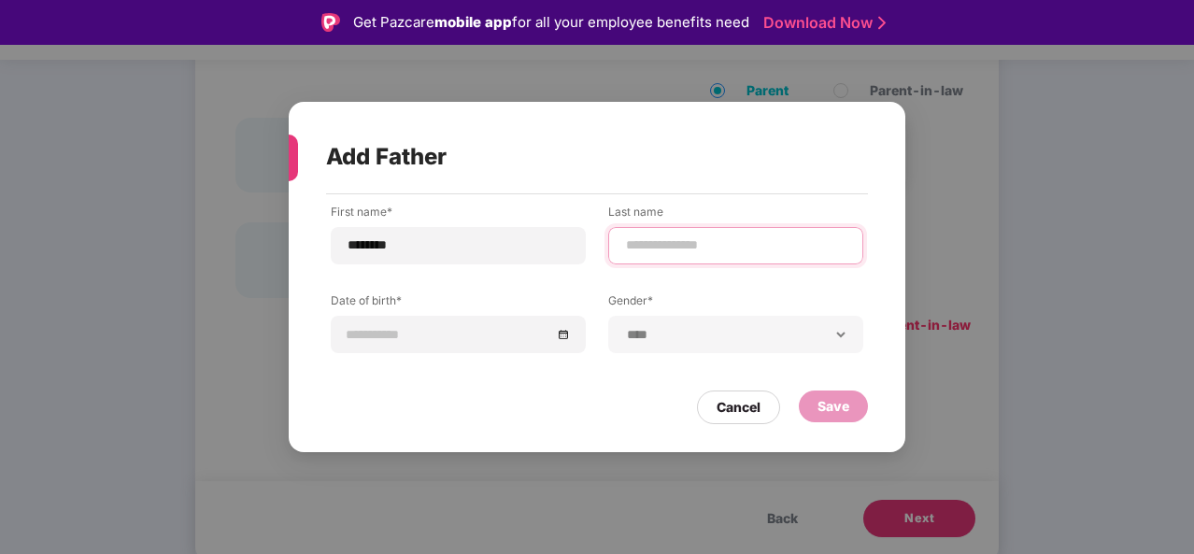
click at [678, 249] on input at bounding box center [735, 246] width 223 height 20
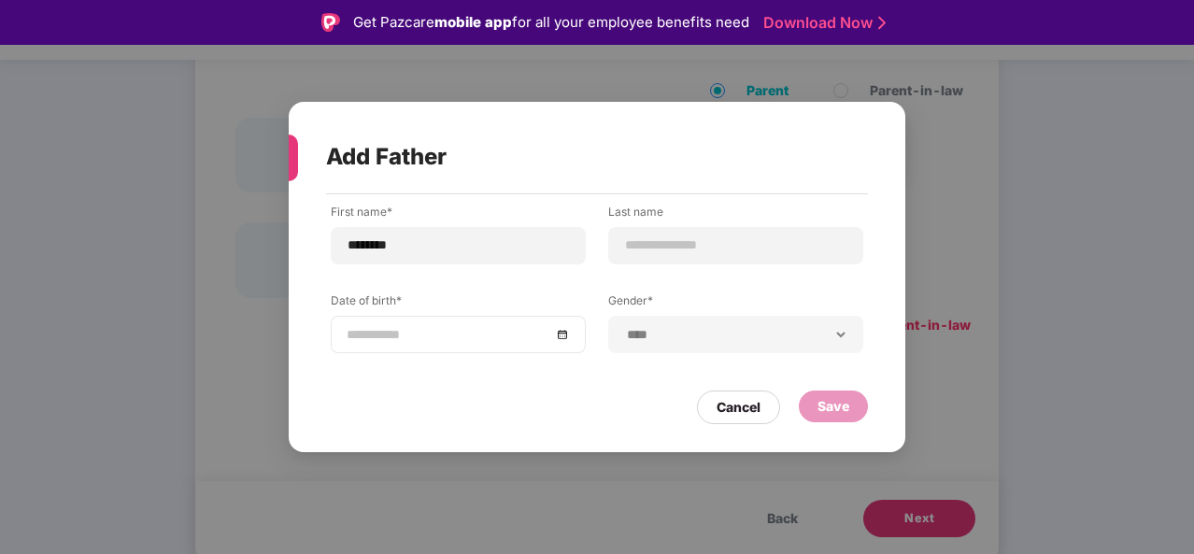
click at [565, 341] on div at bounding box center [458, 334] width 223 height 21
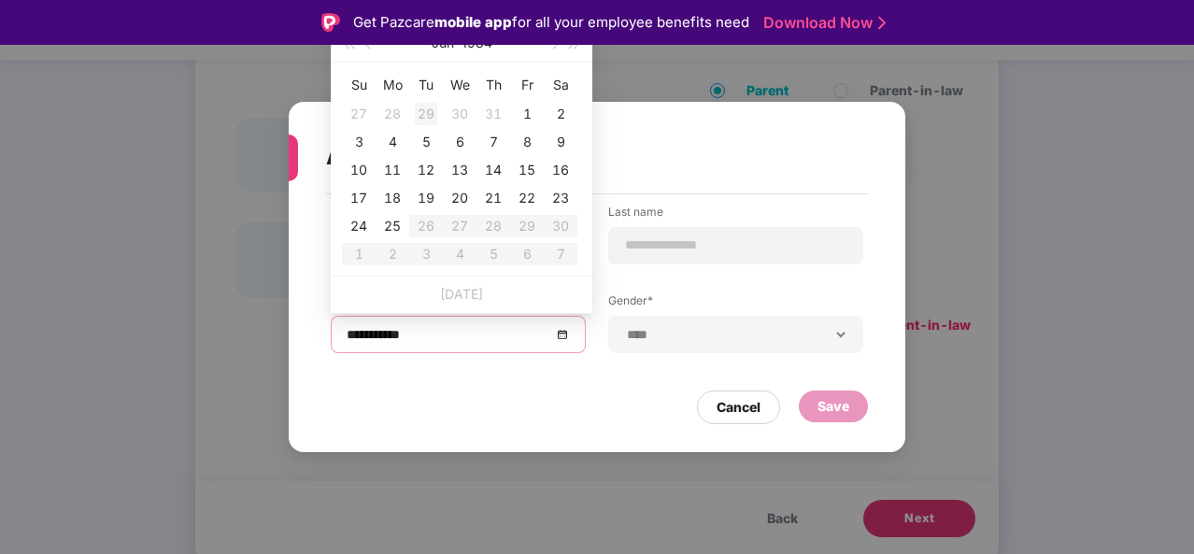
type input "**********"
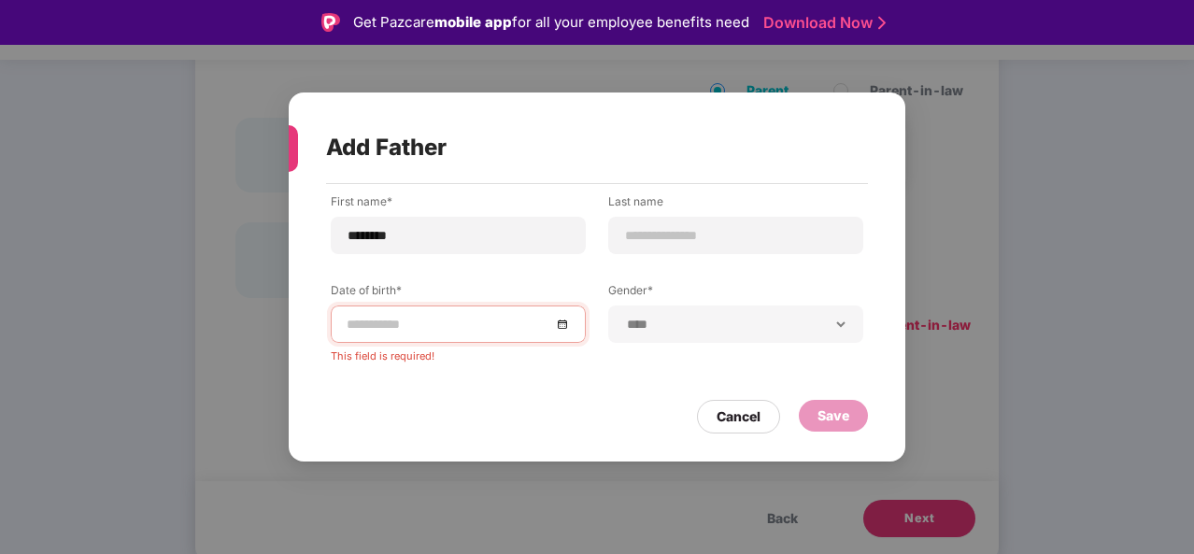
click at [365, 43] on div "Get Pazcare mobile app for all your employee benefits need Download Now" at bounding box center [597, 22] width 1194 height 45
click at [572, 326] on div at bounding box center [458, 324] width 255 height 37
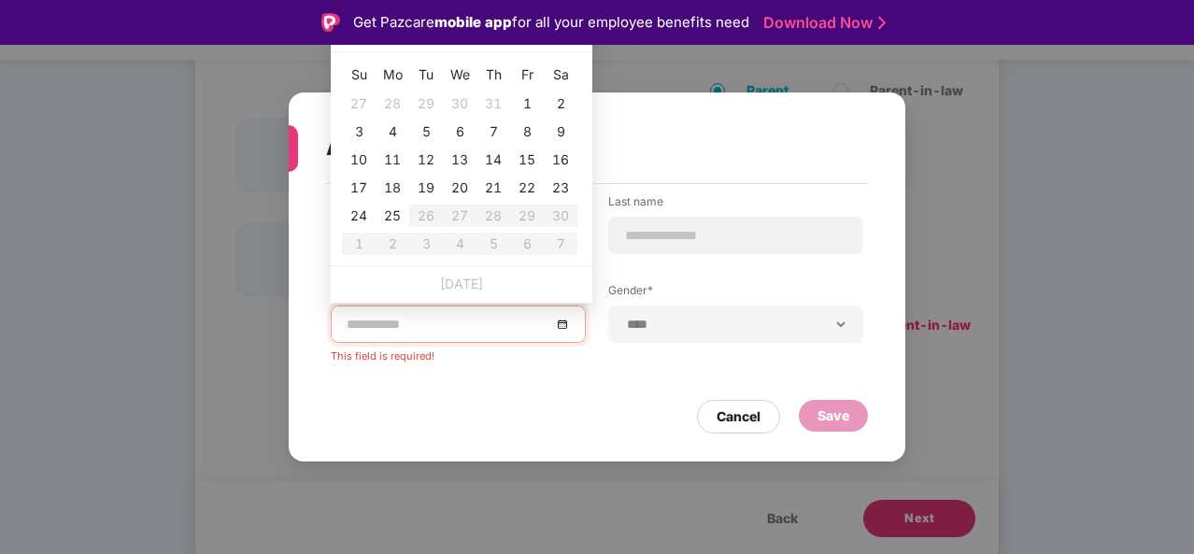
type input "**********"
click at [527, 107] on div "1" at bounding box center [527, 104] width 22 height 22
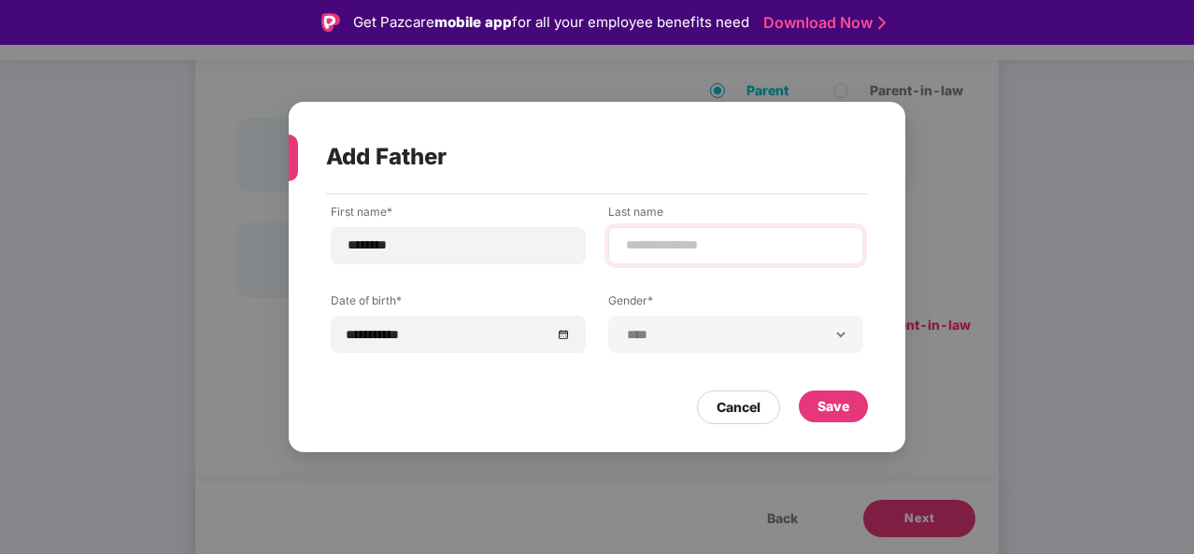
click at [771, 234] on div at bounding box center [735, 245] width 255 height 37
click at [836, 401] on div "Save" at bounding box center [834, 406] width 32 height 21
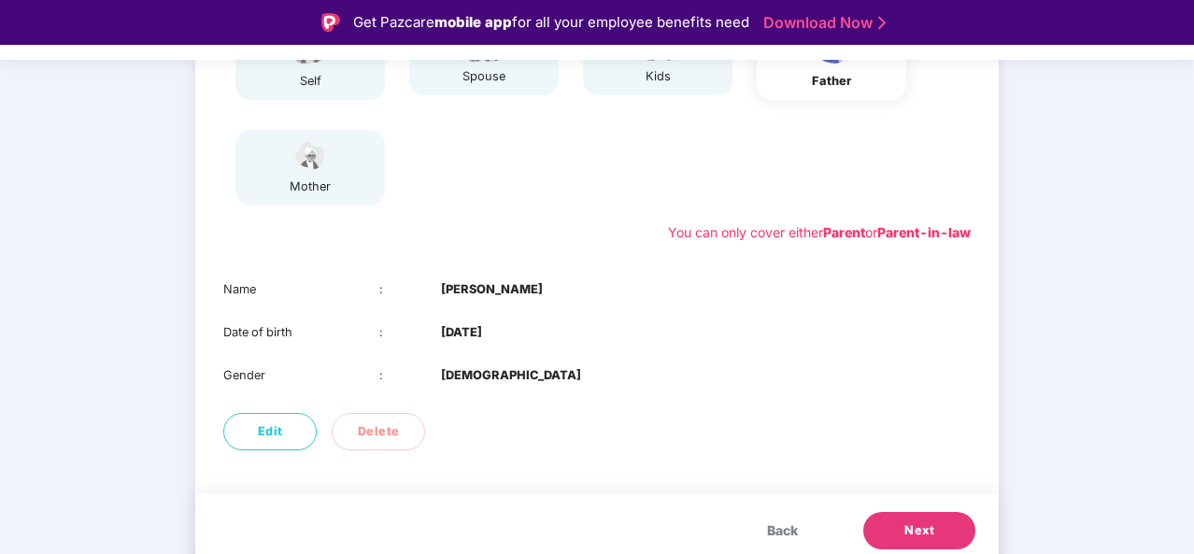
scroll to position [294, 0]
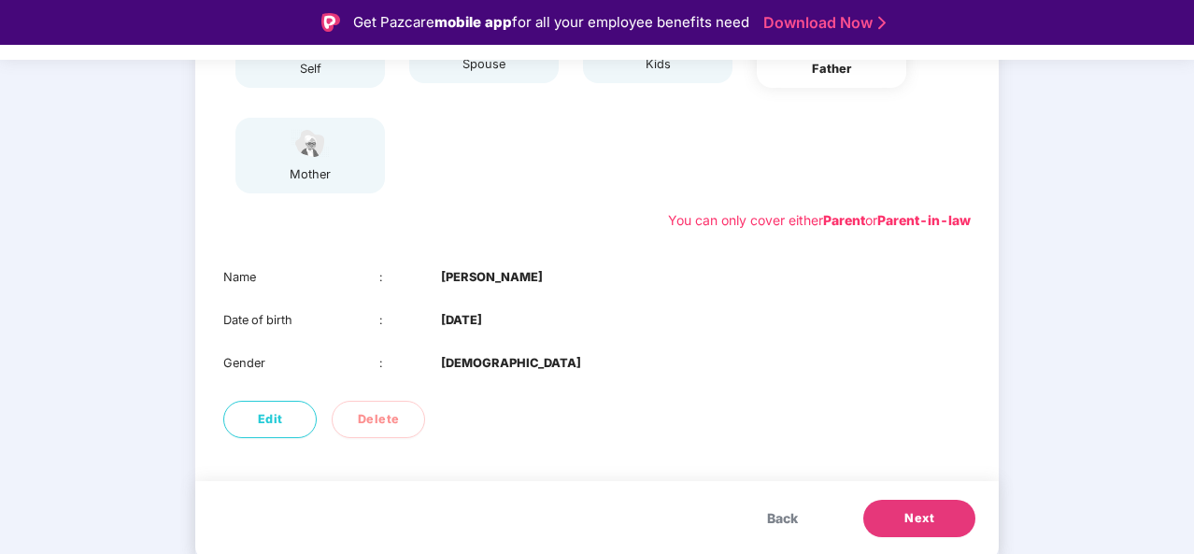
click at [905, 506] on button "Next" at bounding box center [920, 518] width 112 height 37
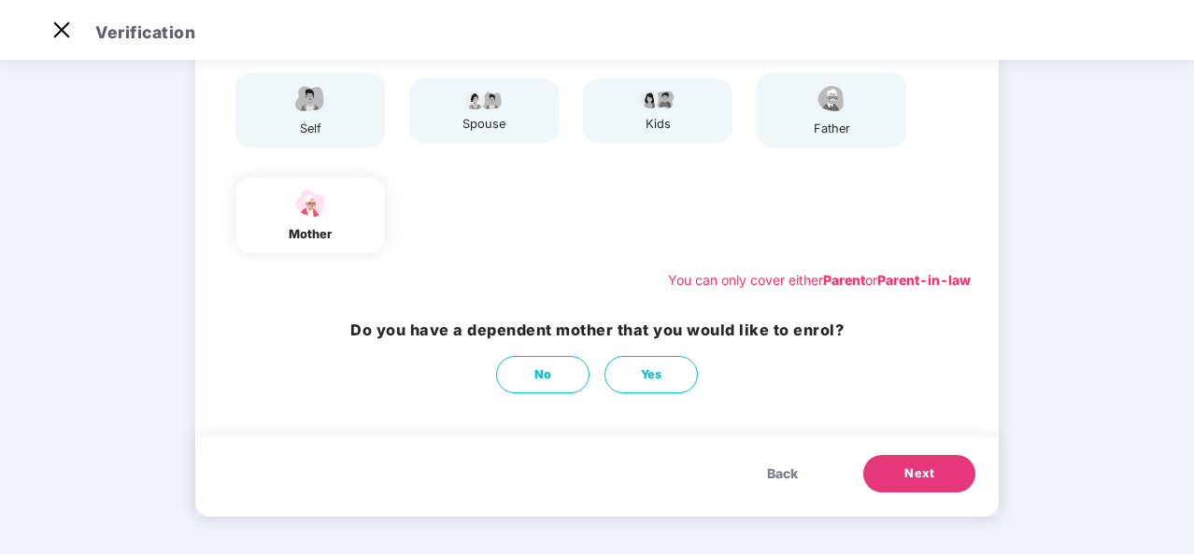
scroll to position [190, 0]
click at [644, 380] on span "Yes" at bounding box center [651, 374] width 21 height 19
select select "******"
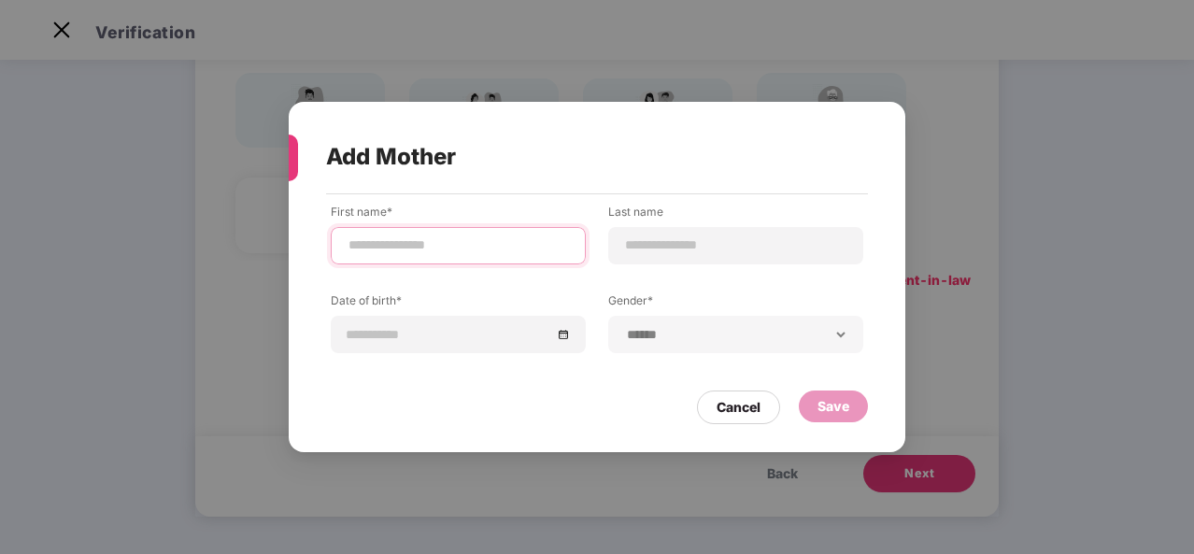
click at [551, 247] on input at bounding box center [458, 246] width 223 height 20
type input "**********"
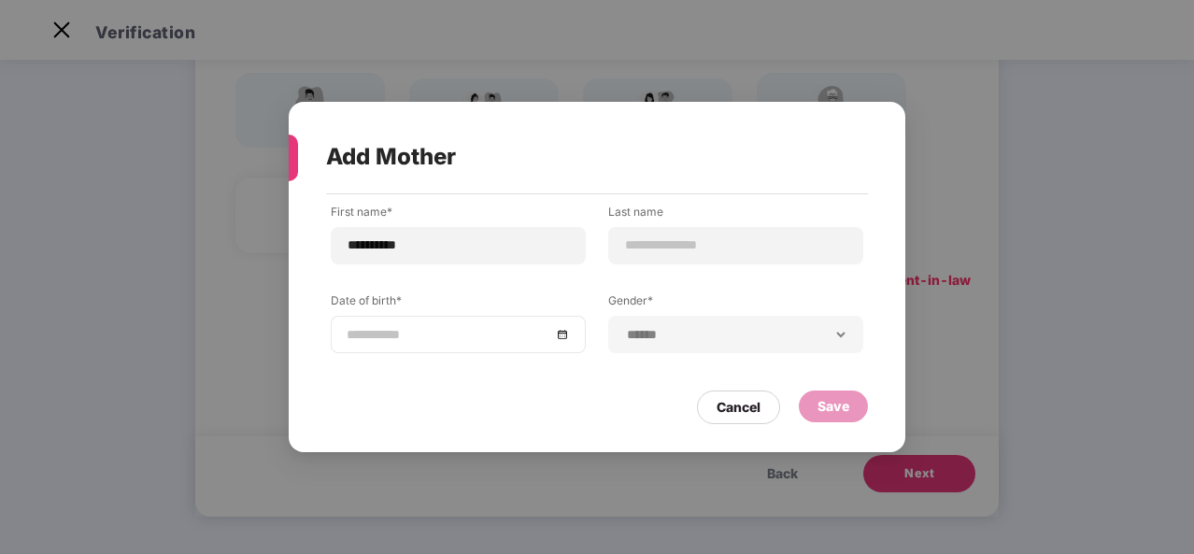
click at [569, 338] on div at bounding box center [458, 334] width 223 height 21
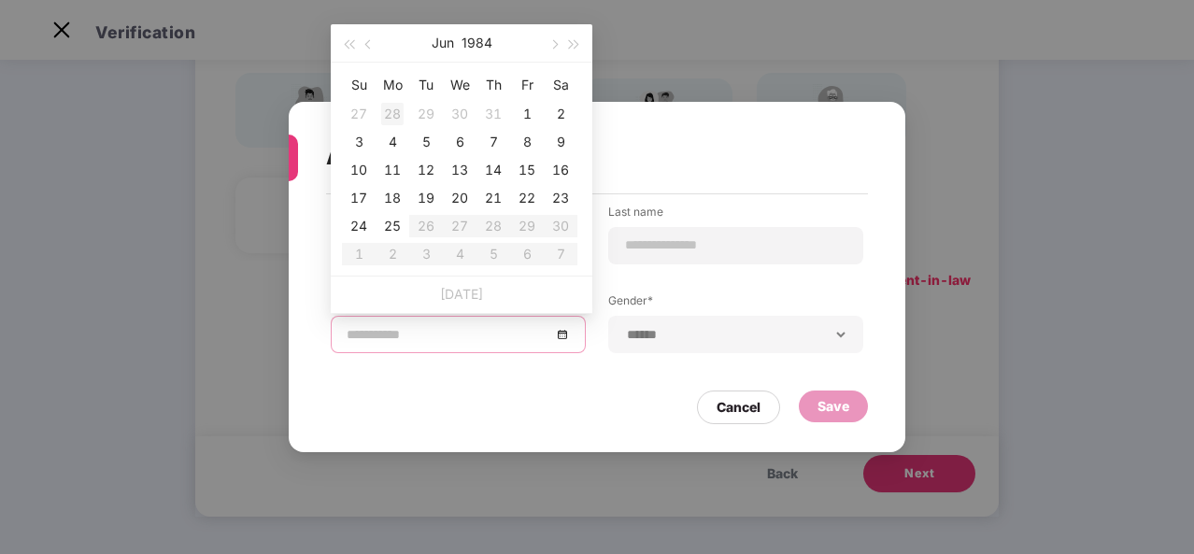
type input "**********"
click at [352, 46] on span "button" at bounding box center [348, 44] width 9 height 9
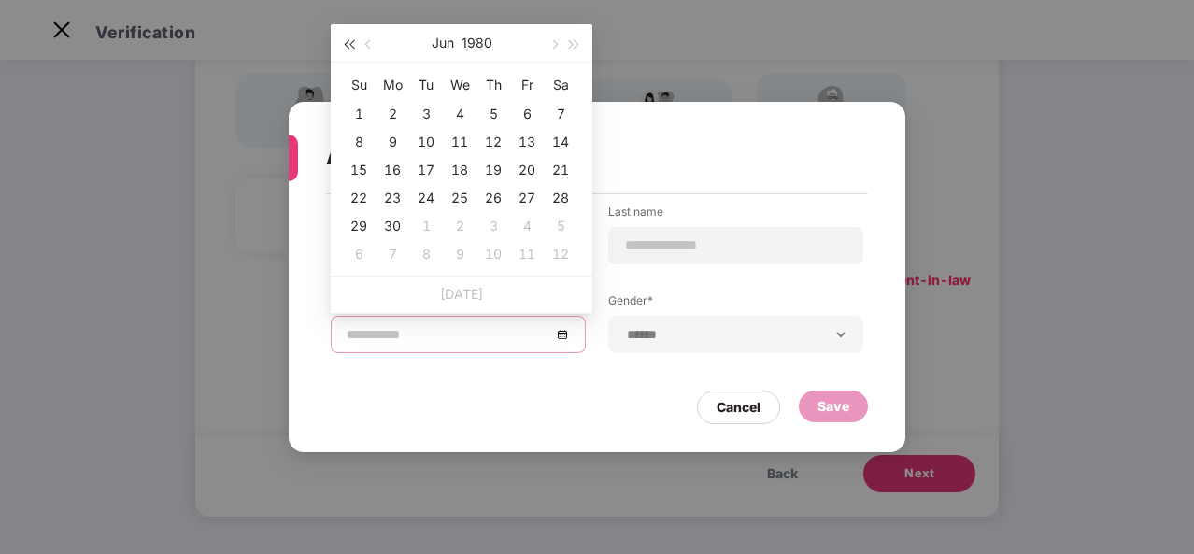
click at [352, 46] on span "button" at bounding box center [348, 44] width 9 height 9
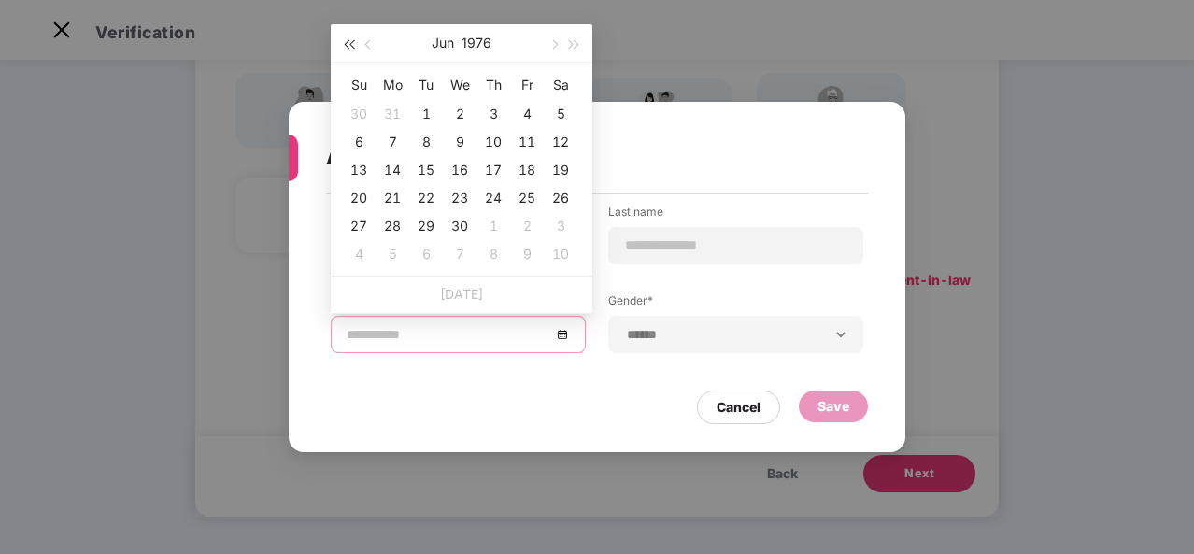
click at [352, 46] on span "button" at bounding box center [348, 44] width 9 height 9
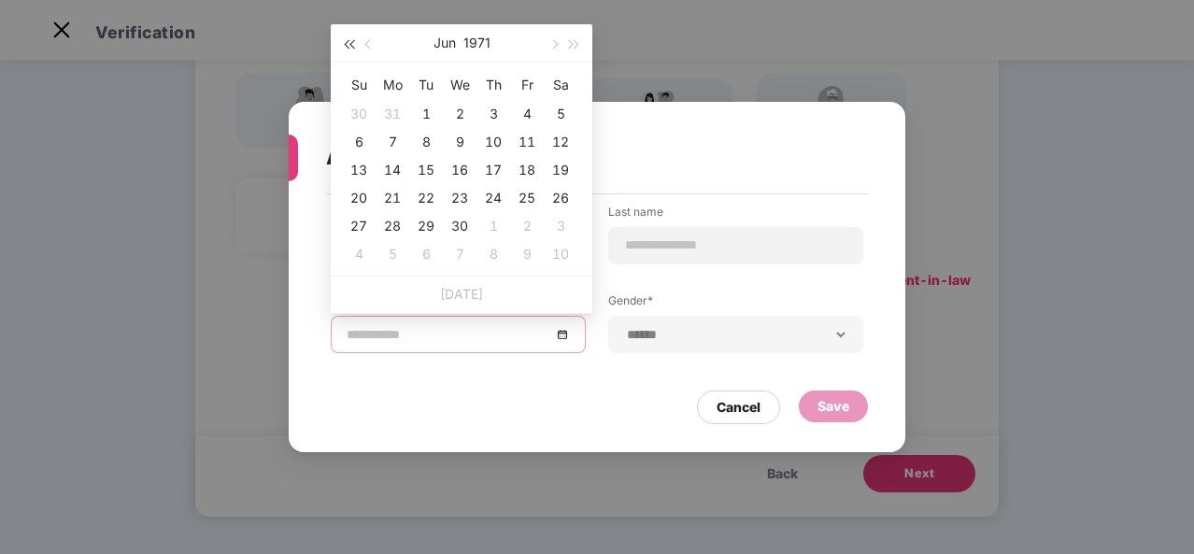
click at [352, 46] on span "button" at bounding box center [348, 44] width 9 height 9
click at [570, 41] on span "button" at bounding box center [574, 44] width 9 height 9
type input "**********"
click at [351, 119] on div "1" at bounding box center [359, 114] width 22 height 22
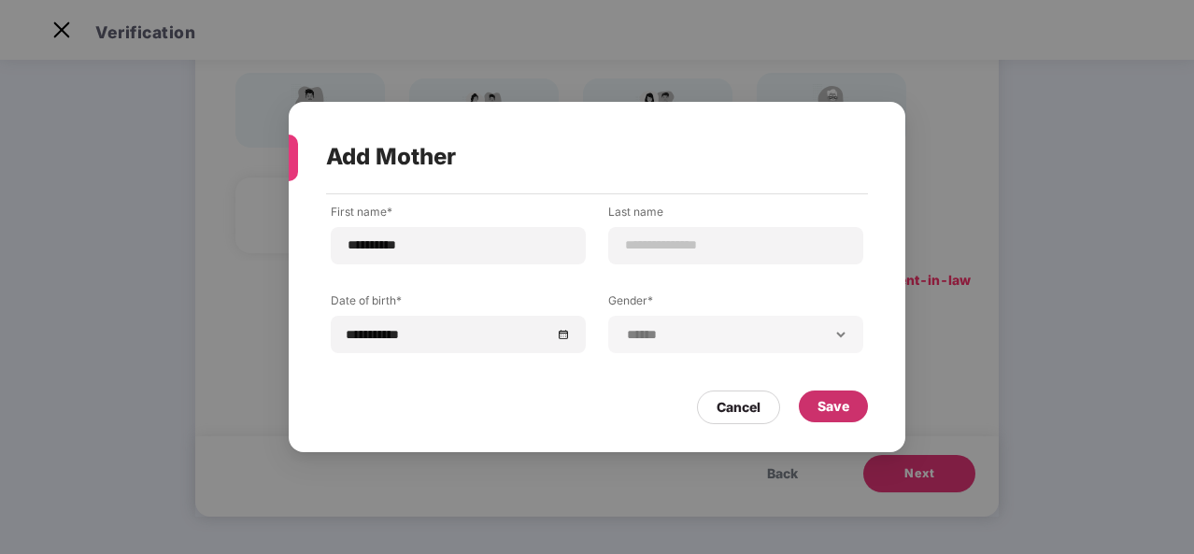
click at [822, 400] on div "Save" at bounding box center [834, 406] width 32 height 21
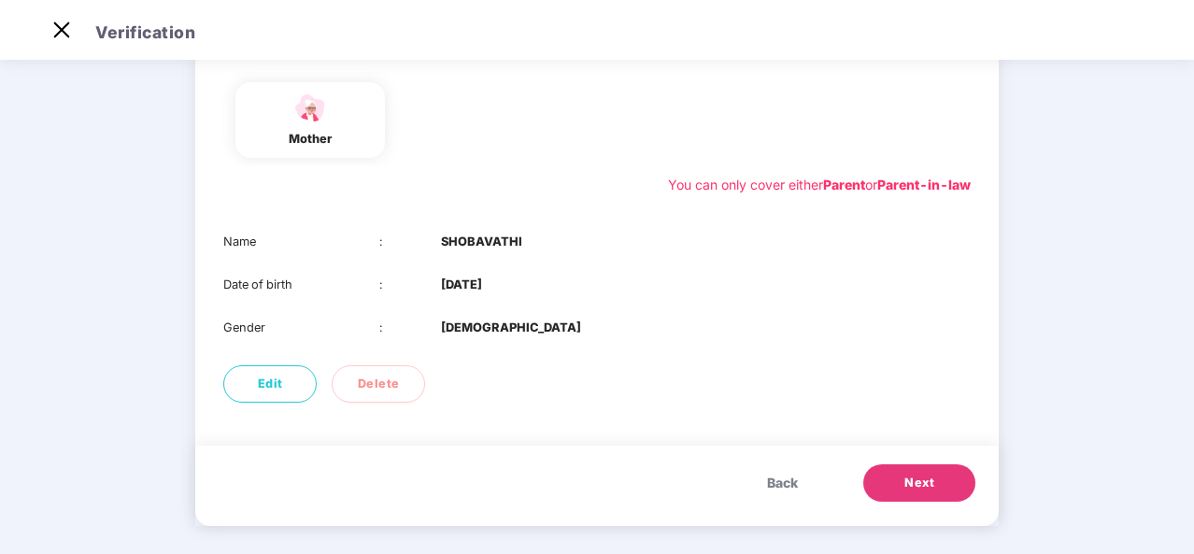
scroll to position [286, 0]
click at [914, 488] on span "Next" at bounding box center [920, 482] width 30 height 19
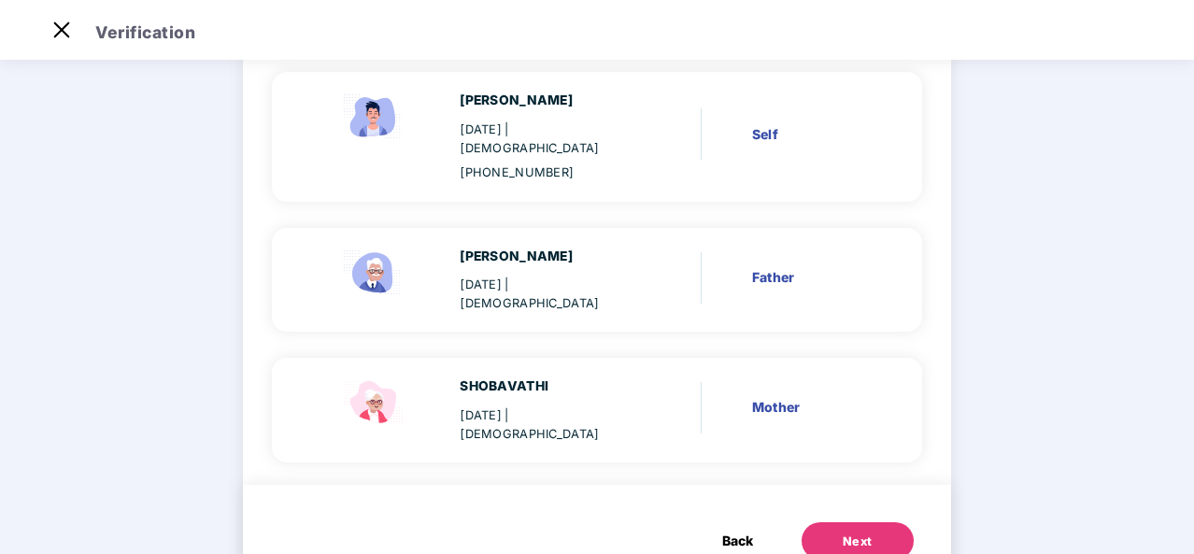
scroll to position [214, 0]
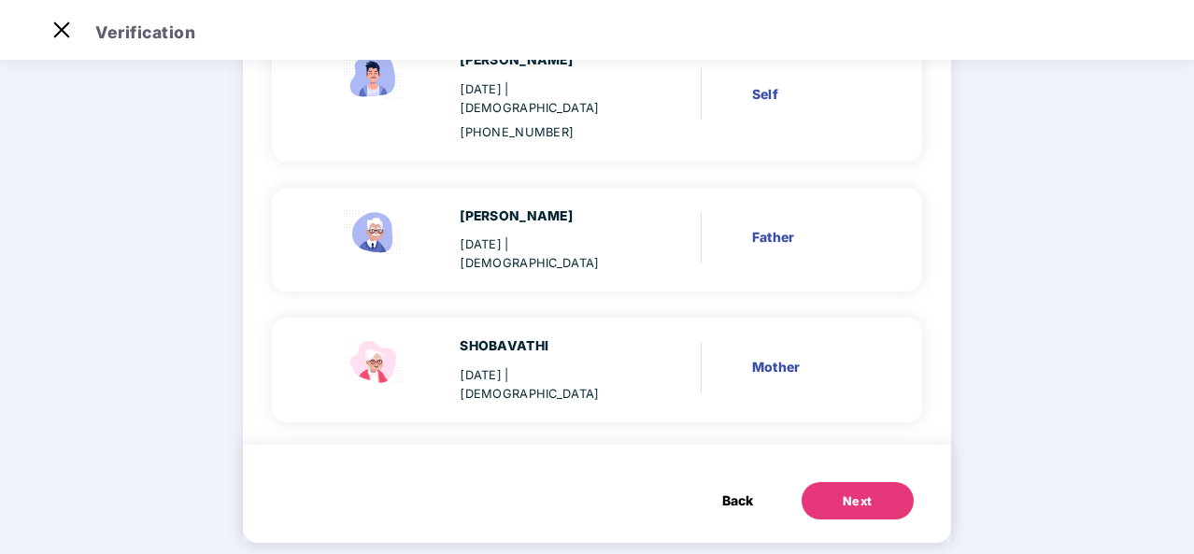
click at [843, 493] on div "Next" at bounding box center [858, 502] width 30 height 19
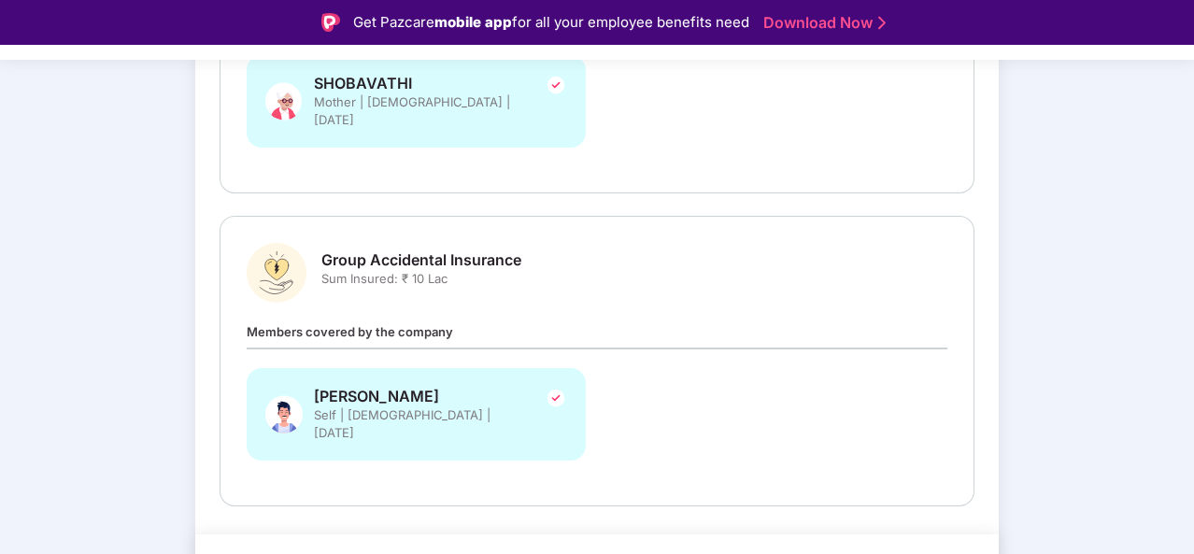
scroll to position [45, 0]
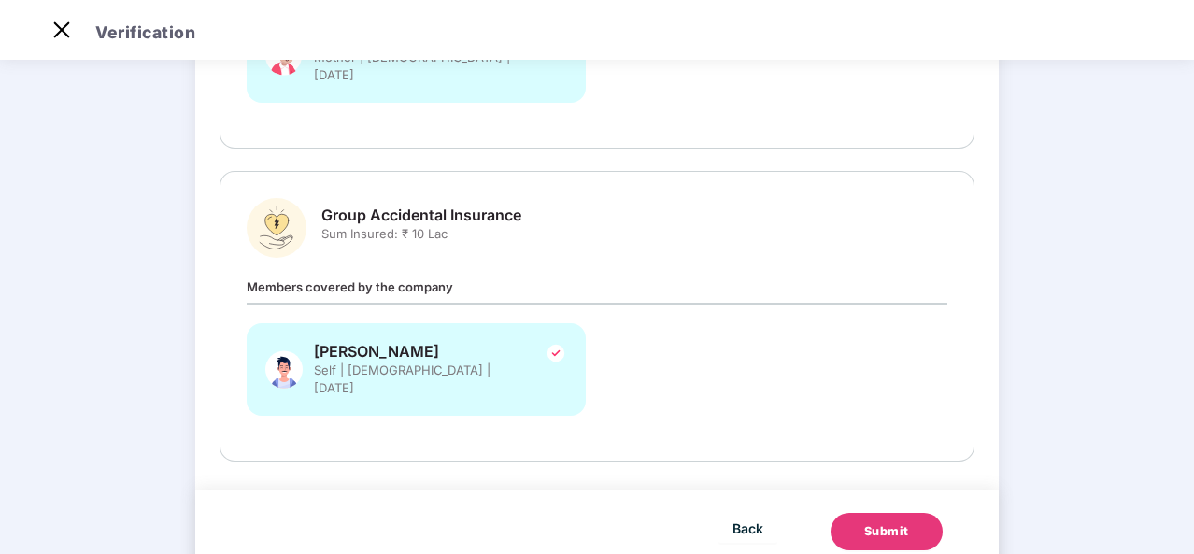
click at [903, 522] on div "Submit" at bounding box center [887, 531] width 45 height 19
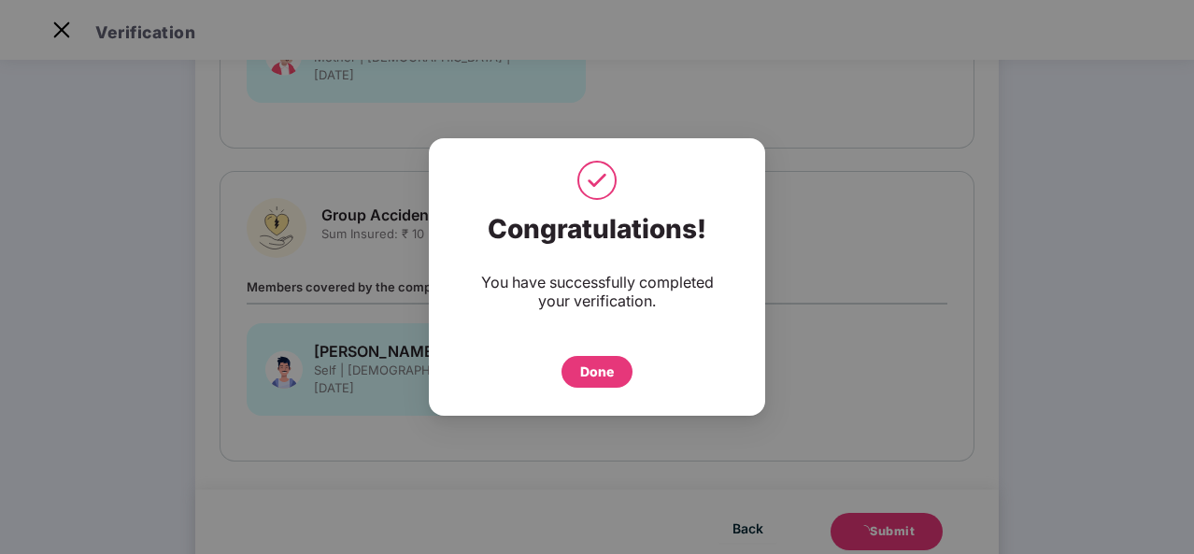
click at [602, 365] on div "Done" at bounding box center [597, 372] width 34 height 21
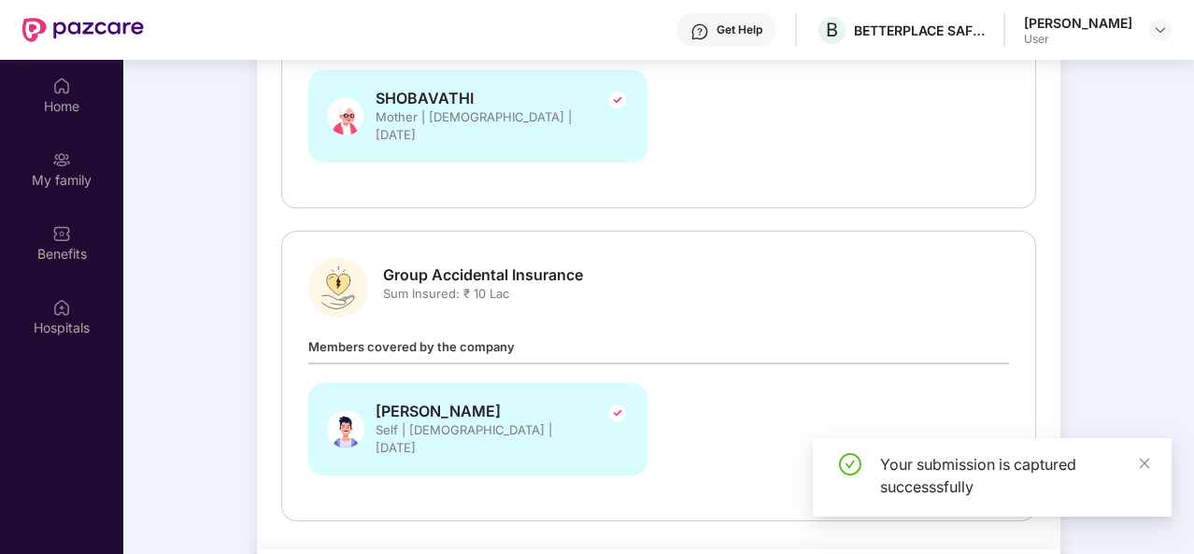
scroll to position [105, 0]
